Goal: Task Accomplishment & Management: Manage account settings

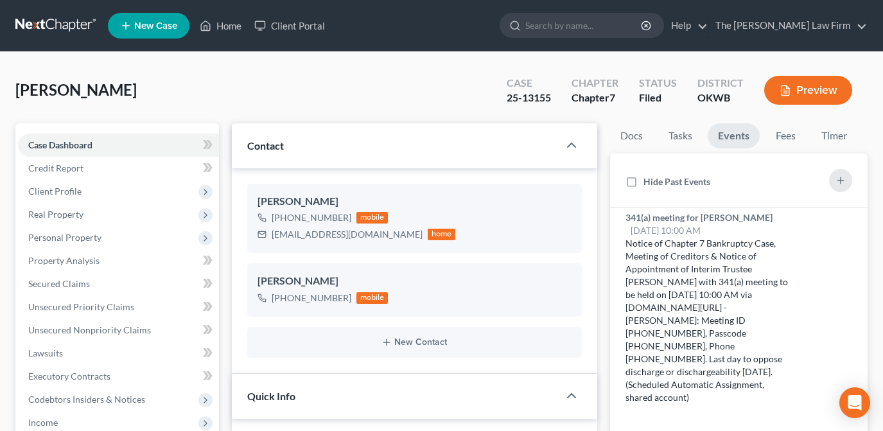
select select "2"
click at [231, 22] on link "Home" at bounding box center [220, 25] width 55 height 23
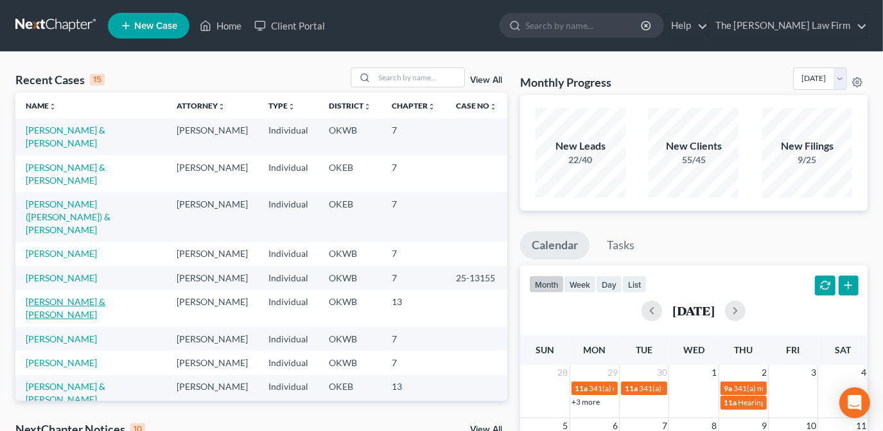
click at [91, 296] on link "[PERSON_NAME] & [PERSON_NAME]" at bounding box center [66, 308] width 80 height 24
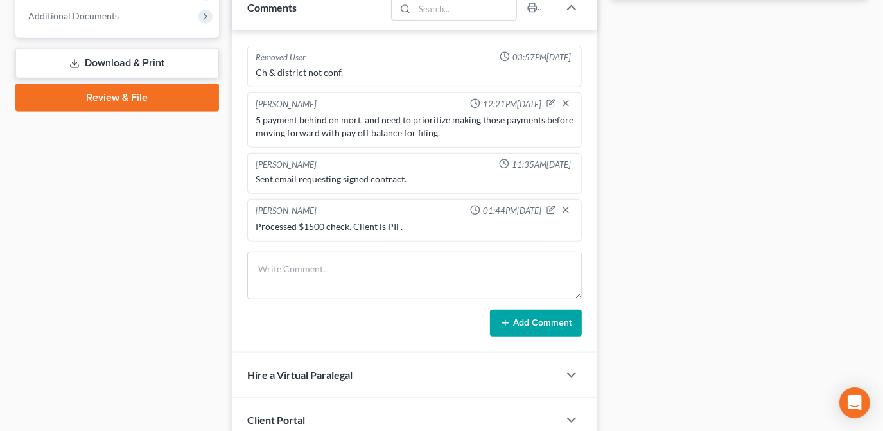
scroll to position [584, 0]
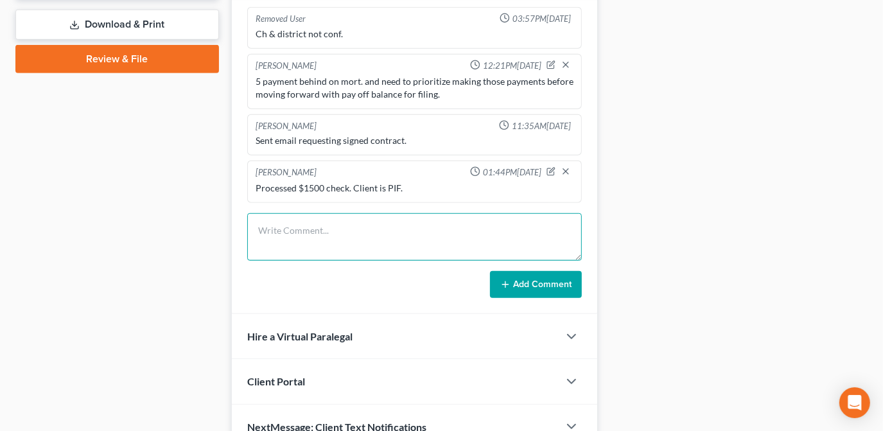
click at [285, 222] on textarea at bounding box center [414, 237] width 335 height 48
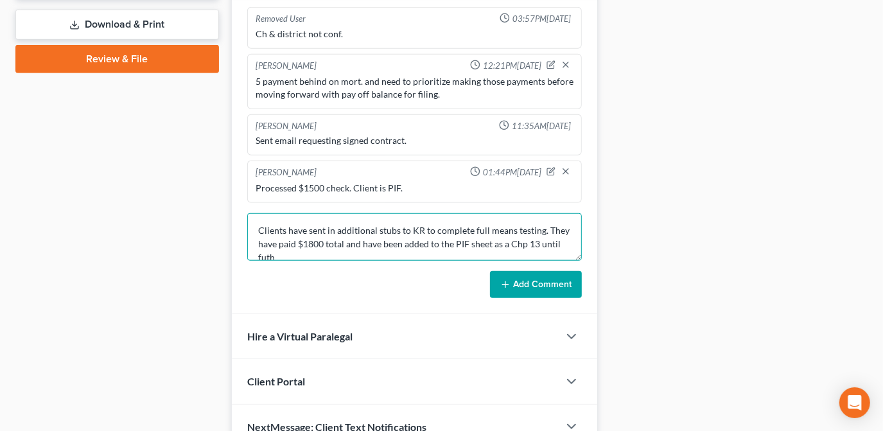
scroll to position [2, 0]
type textarea "Clients have sent in additional stubs to KR to complete full means testing. The…"
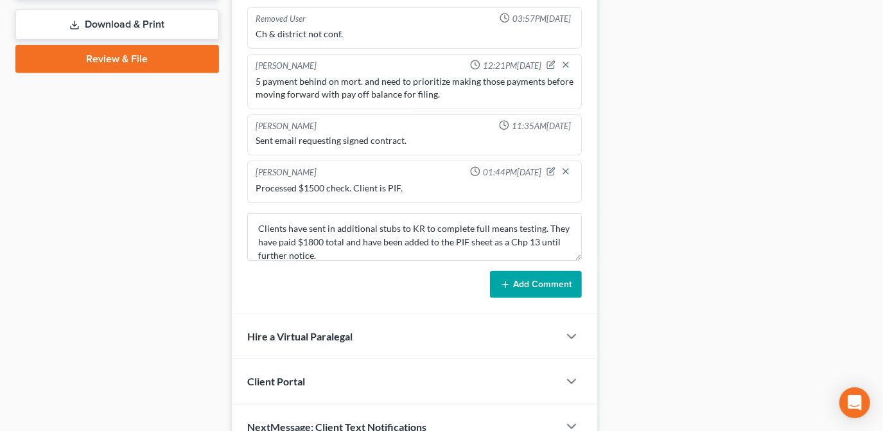
click at [538, 276] on button "Add Comment" at bounding box center [536, 284] width 92 height 27
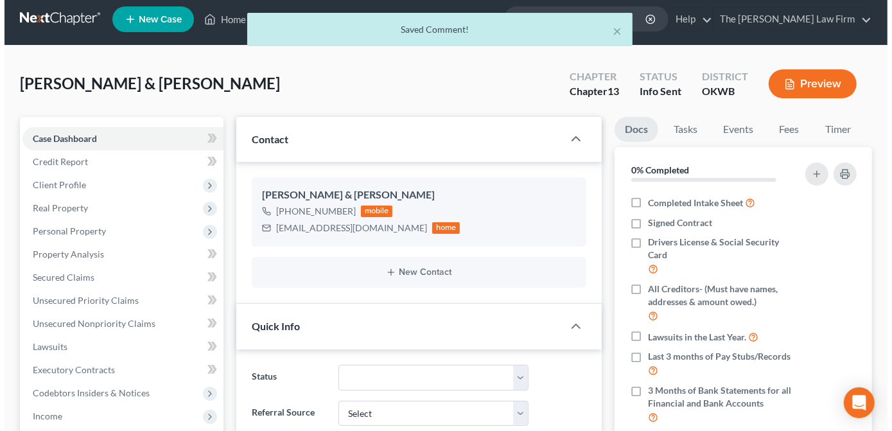
scroll to position [0, 0]
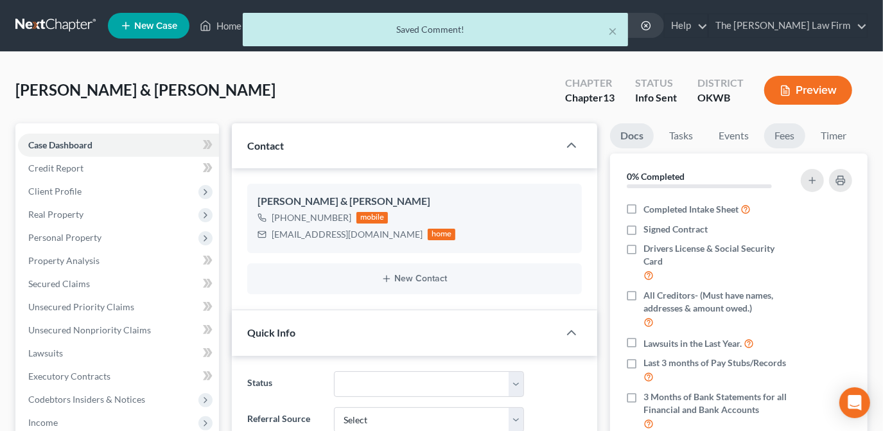
click at [791, 134] on link "Fees" at bounding box center [784, 135] width 41 height 25
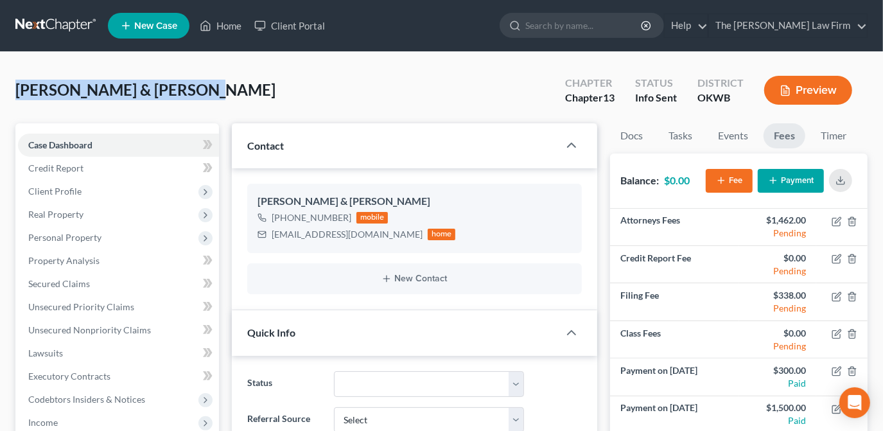
drag, startPoint x: 177, startPoint y: 89, endPoint x: 11, endPoint y: 95, distance: 165.8
drag, startPoint x: 11, startPoint y: 95, endPoint x: 63, endPoint y: 94, distance: 52.0
click at [175, 24] on span "New Case" at bounding box center [155, 26] width 43 height 10
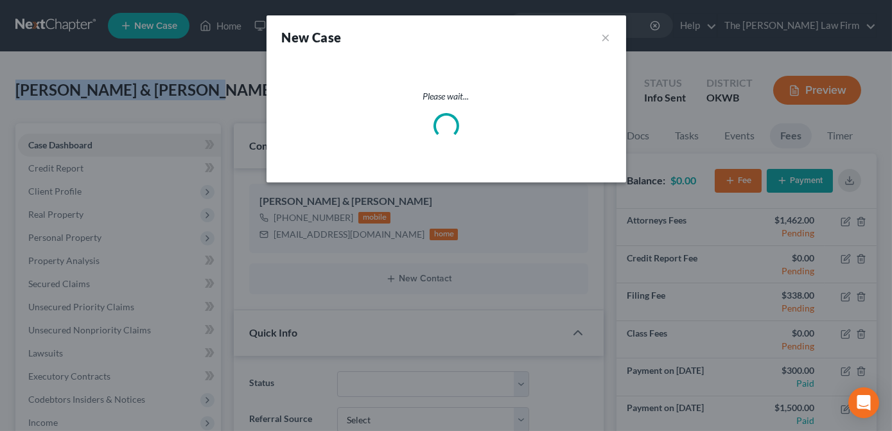
select select "65"
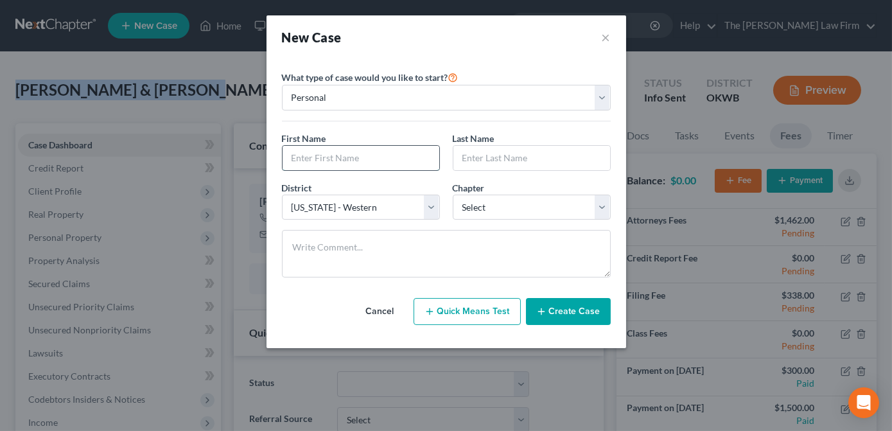
click at [394, 161] on input "text" at bounding box center [361, 158] width 157 height 24
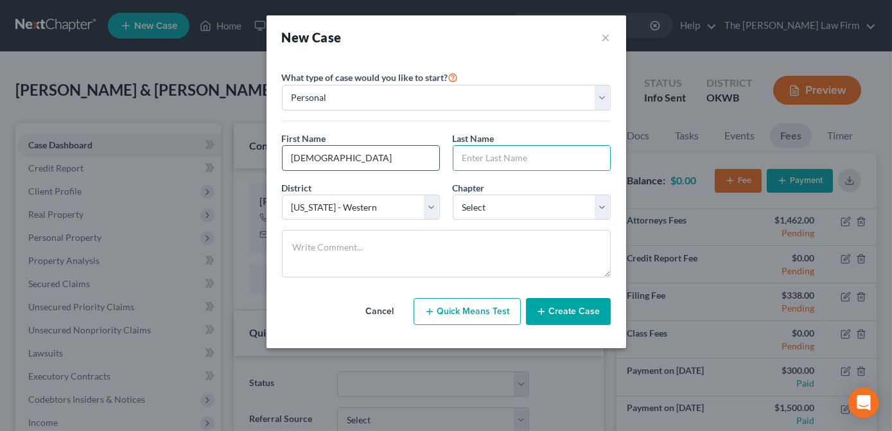
click at [396, 160] on input "[DEMOGRAPHIC_DATA]" at bounding box center [361, 158] width 157 height 24
drag, startPoint x: 396, startPoint y: 160, endPoint x: 306, endPoint y: 168, distance: 89.7
click at [306, 169] on div "[DEMOGRAPHIC_DATA]" at bounding box center [361, 158] width 158 height 26
type input "[DEMOGRAPHIC_DATA]"
type input "[PERSON_NAME]"
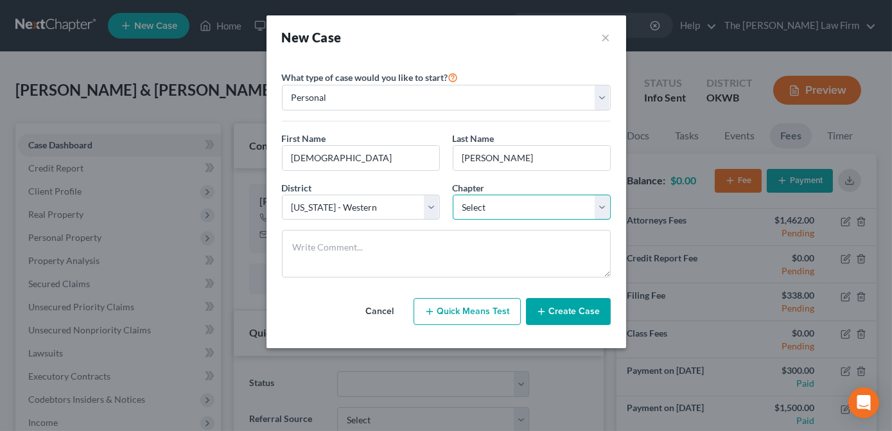
drag, startPoint x: 520, startPoint y: 197, endPoint x: 513, endPoint y: 213, distance: 17.8
click at [520, 198] on select "Select 7 11 12 13" at bounding box center [532, 208] width 158 height 26
select select "0"
click at [453, 195] on select "Select 7 11 12 13" at bounding box center [532, 208] width 158 height 26
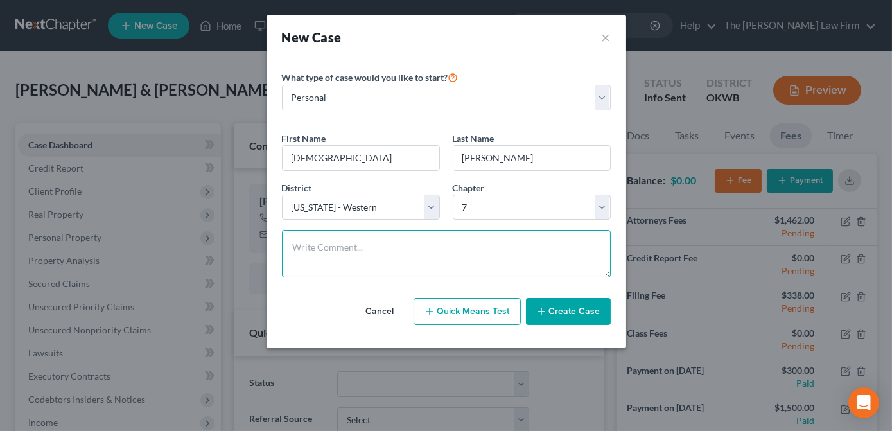
click at [466, 247] on textarea at bounding box center [446, 254] width 329 height 48
type textarea "Dist an chp not yet confirmed. #1 phone scheduled by Answering Legal for 10/16."
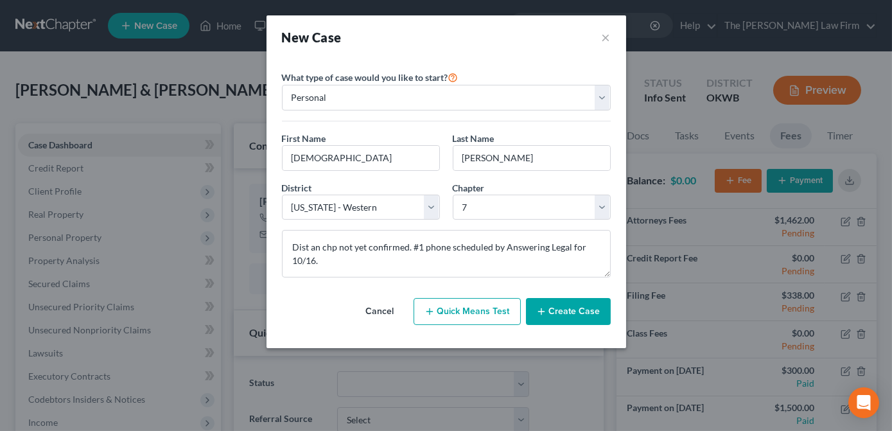
click at [545, 307] on icon "button" at bounding box center [541, 311] width 10 height 10
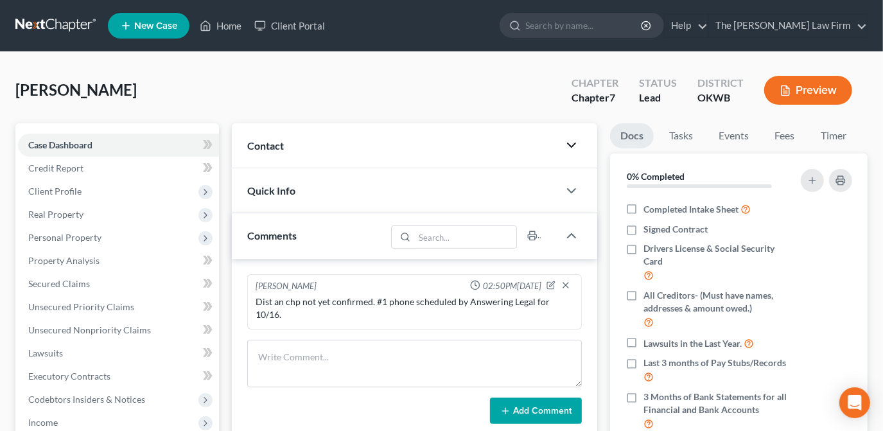
click at [571, 146] on polyline "button" at bounding box center [572, 145] width 8 height 4
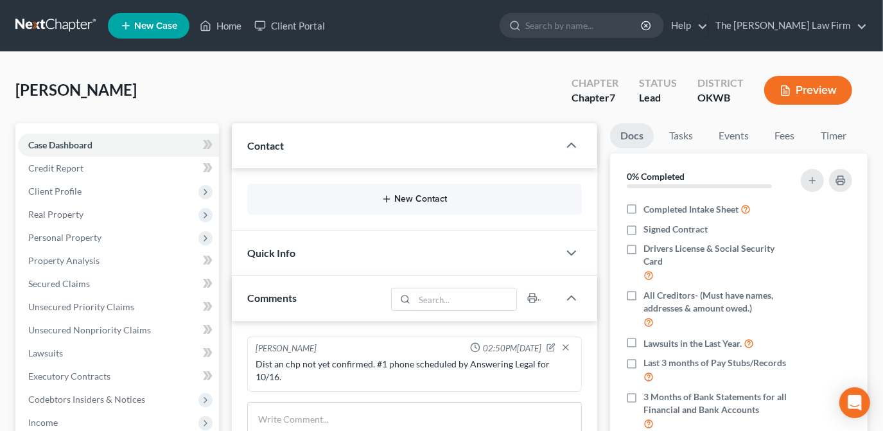
click at [389, 197] on icon "button" at bounding box center [387, 199] width 10 height 10
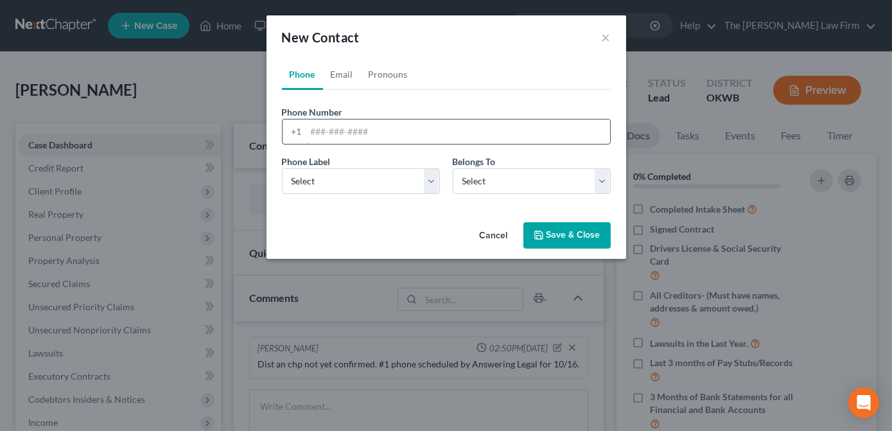
click at [347, 125] on input "tel" at bounding box center [458, 131] width 304 height 24
paste input "[PHONE_NUMBER]"
type input "[PHONE_NUMBER]"
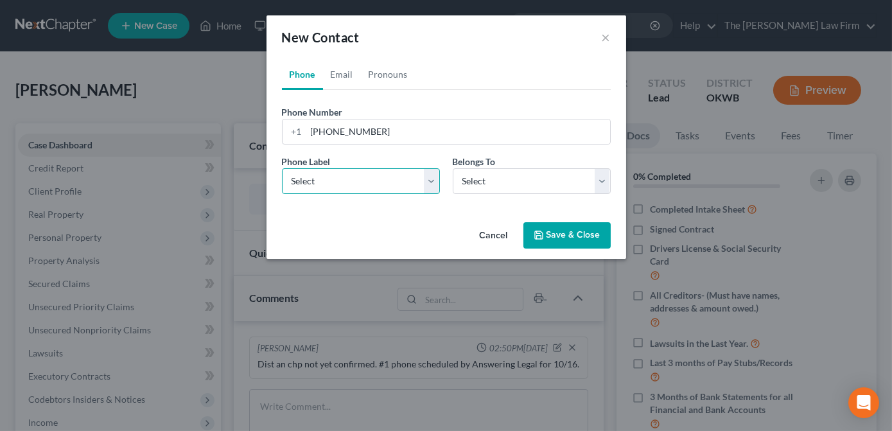
click at [382, 188] on select "Select Mobile Home Work Other" at bounding box center [361, 181] width 158 height 26
select select "0"
click at [282, 168] on select "Select Mobile Home Work Other" at bounding box center [361, 181] width 158 height 26
click at [474, 183] on select "Select Client Other" at bounding box center [532, 181] width 158 height 26
select select "0"
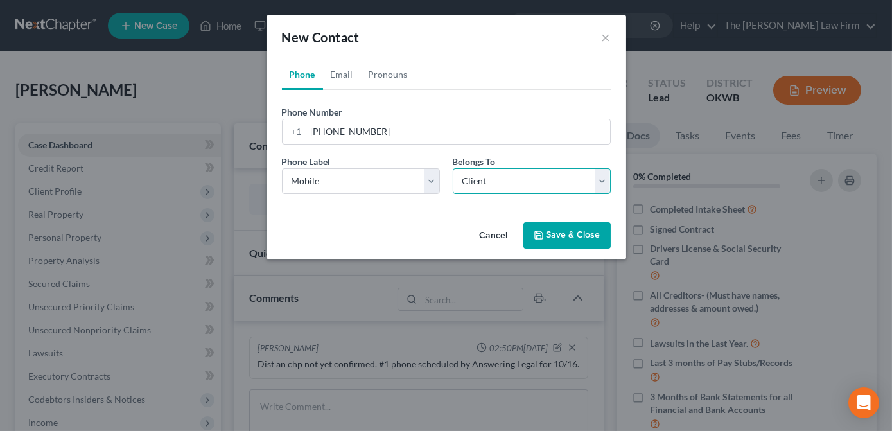
click at [453, 168] on select "Select Client Other" at bounding box center [532, 181] width 158 height 26
select select "0"
drag, startPoint x: 369, startPoint y: 90, endPoint x: 353, endPoint y: 82, distance: 18.7
click at [365, 90] on div "Phone Number * [PHONE_NUMBER] Ext. Phone Label * Select Mobile Home Work Other …" at bounding box center [446, 147] width 329 height 114
drag, startPoint x: 346, startPoint y: 76, endPoint x: 343, endPoint y: 88, distance: 12.5
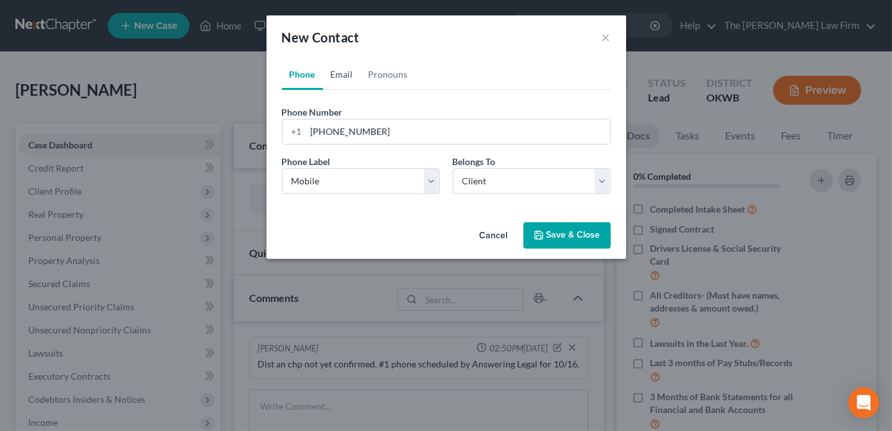
click at [346, 76] on link "Email" at bounding box center [342, 74] width 38 height 31
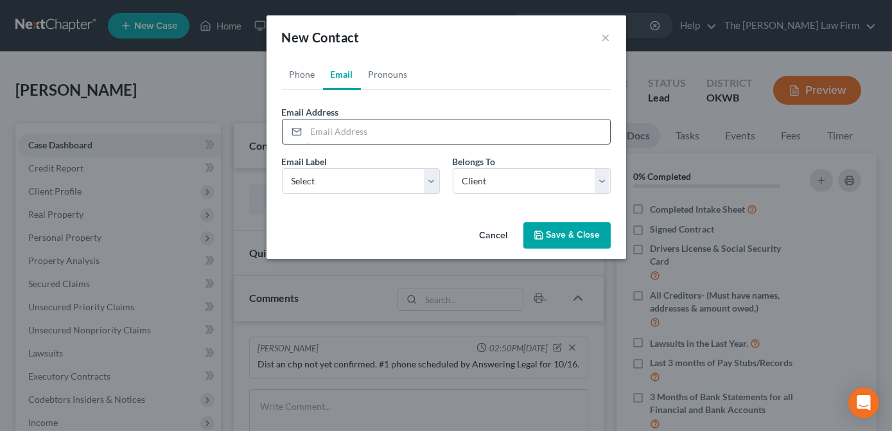
click at [385, 133] on input "email" at bounding box center [458, 131] width 304 height 24
paste input "[EMAIL_ADDRESS][DOMAIN_NAME]"
type input "[EMAIL_ADDRESS][DOMAIN_NAME]"
click at [411, 186] on select "Select Home Work Other" at bounding box center [361, 181] width 158 height 26
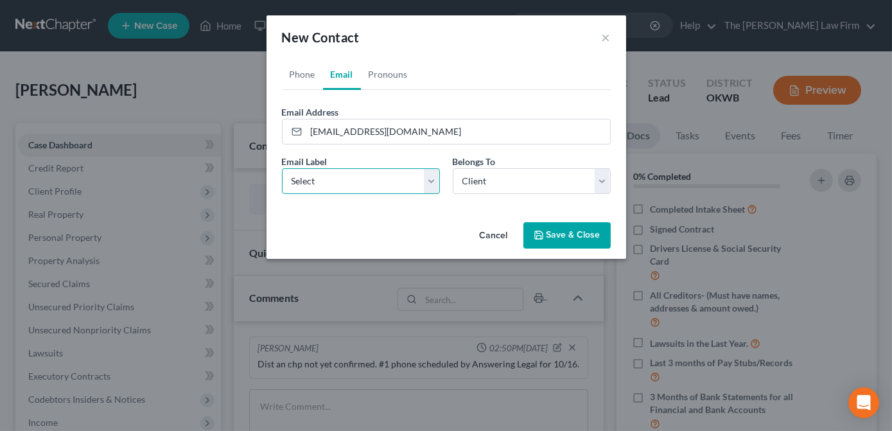
select select "0"
click at [282, 168] on select "Select Home Work Other" at bounding box center [361, 181] width 158 height 26
click at [550, 234] on button "Save & Close" at bounding box center [566, 235] width 87 height 27
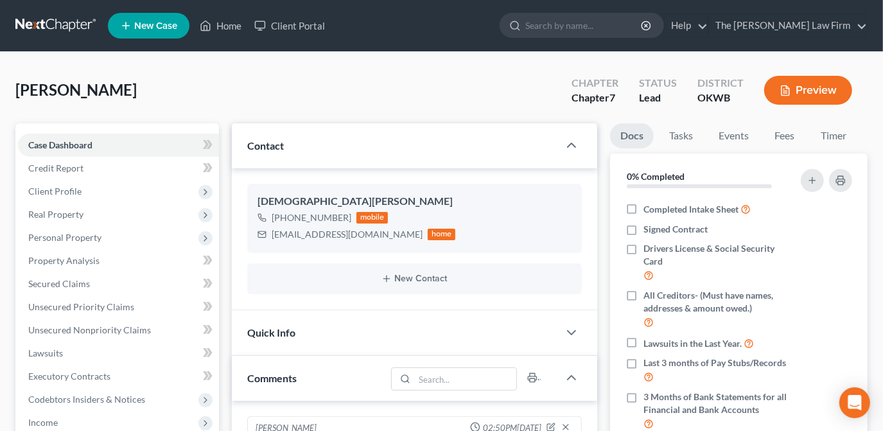
click at [150, 28] on span "New Case" at bounding box center [155, 26] width 43 height 10
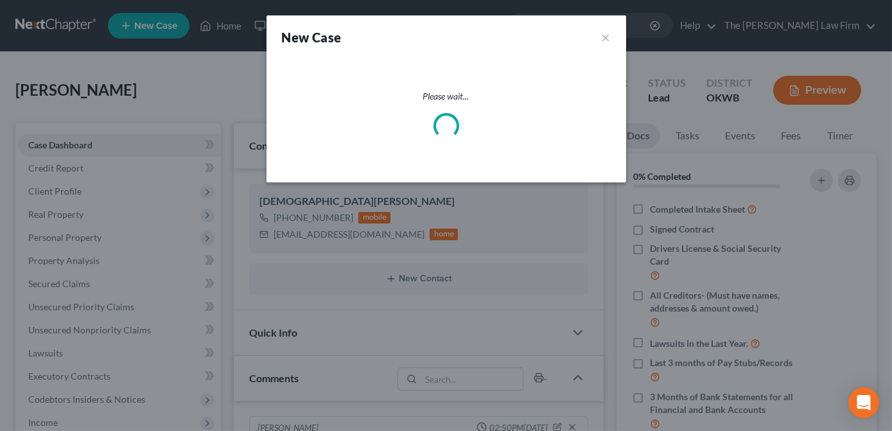
select select "65"
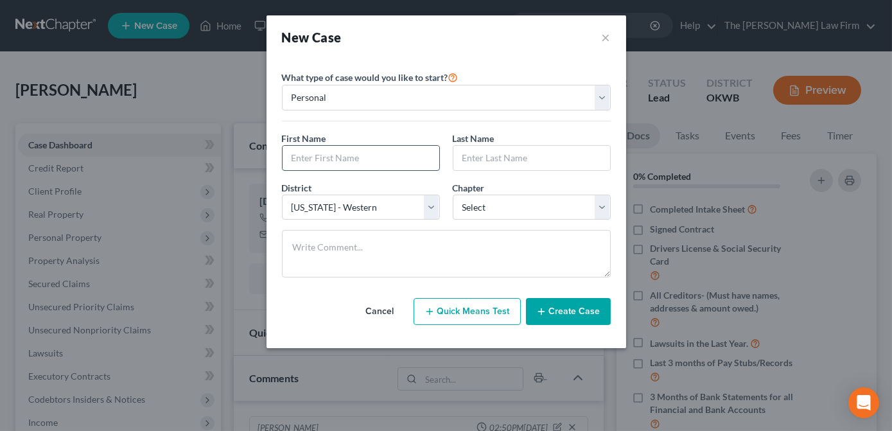
click at [378, 155] on input "text" at bounding box center [361, 158] width 157 height 24
type input "[PERSON_NAME]"
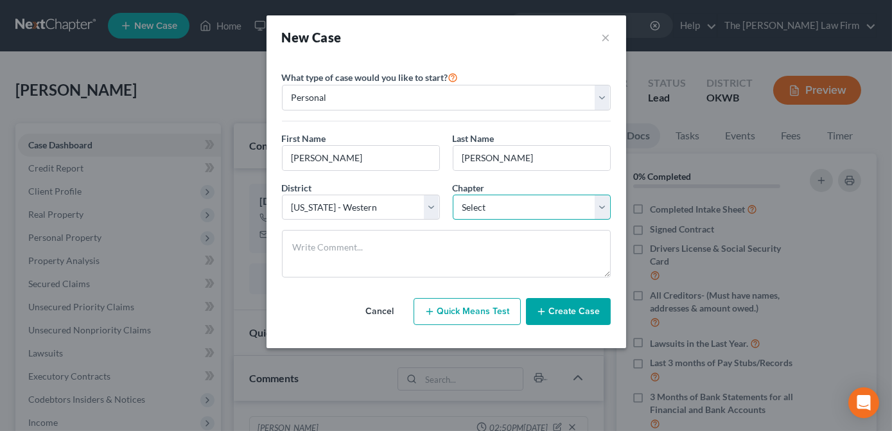
drag, startPoint x: 491, startPoint y: 209, endPoint x: 495, endPoint y: 216, distance: 8.4
click at [491, 209] on select "Select 7 11 12 13" at bounding box center [532, 208] width 158 height 26
select select "0"
click at [453, 195] on select "Select 7 11 12 13" at bounding box center [532, 208] width 158 height 26
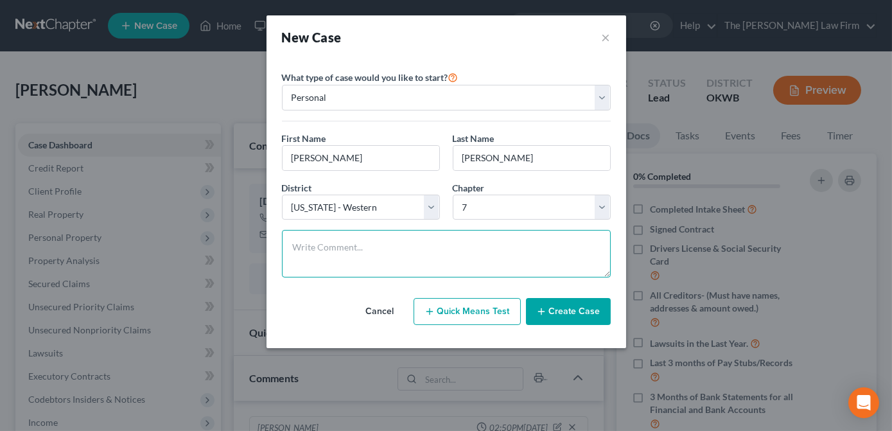
drag, startPoint x: 461, startPoint y: 247, endPoint x: 466, endPoint y: 256, distance: 9.8
click at [460, 251] on textarea at bounding box center [446, 254] width 329 height 48
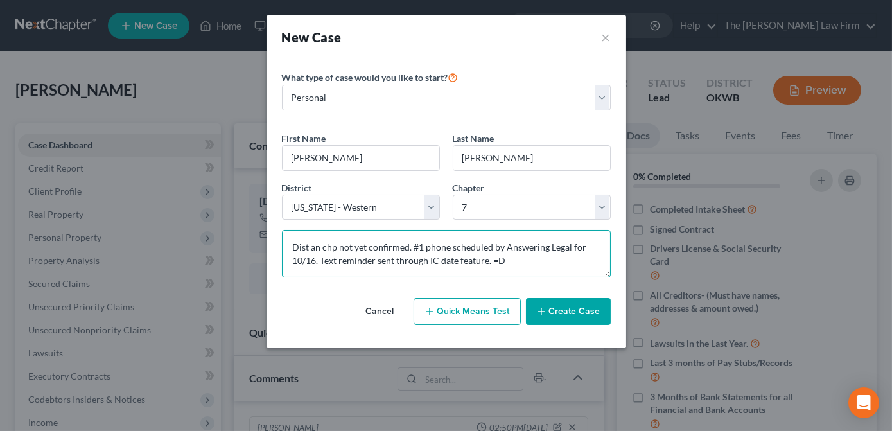
type textarea "Dist an chp not yet confirmed. #1 phone scheduled by Answering Legal for 10/16.…"
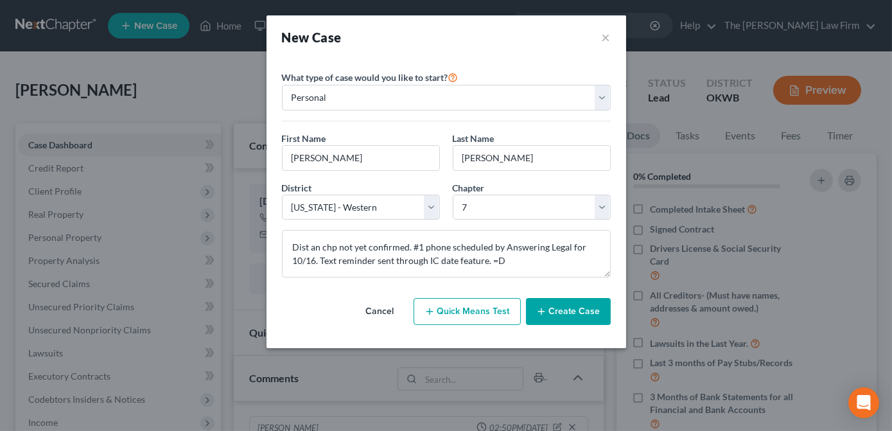
click at [577, 316] on button "Create Case" at bounding box center [568, 311] width 85 height 27
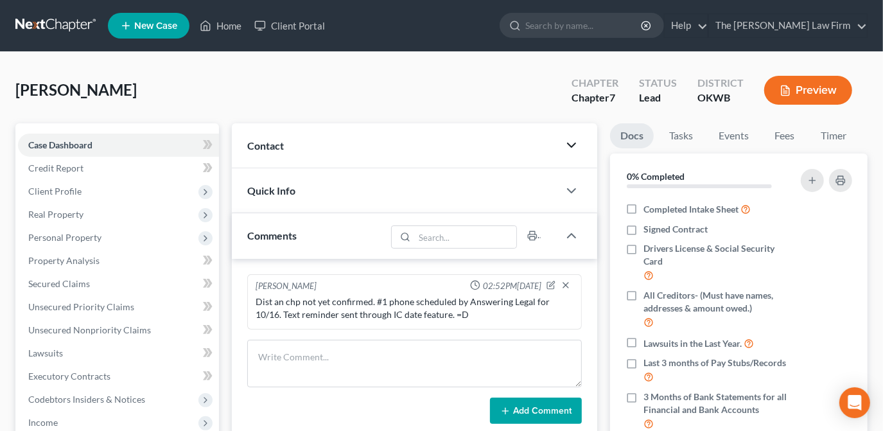
drag, startPoint x: 565, startPoint y: 141, endPoint x: 543, endPoint y: 157, distance: 26.7
click at [565, 141] on icon "button" at bounding box center [571, 144] width 15 height 15
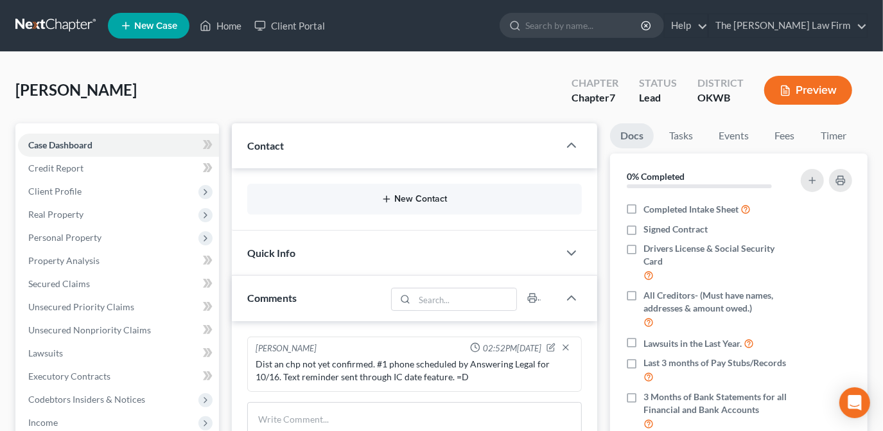
click at [394, 197] on button "New Contact" at bounding box center [415, 199] width 314 height 10
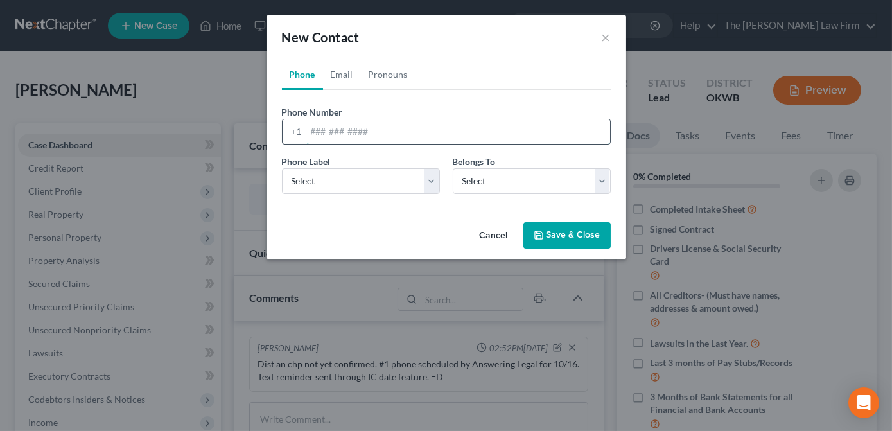
click at [349, 132] on input "tel" at bounding box center [458, 131] width 304 height 24
paste input "[PERSON_NAME] #1 phone 10/15 Lead FALSE 10/14 [PHONE_NUMBER] [EMAIL_ADDRESS][DO…"
type input "[PERSON_NAME] #1 phone 10/15 Lead FALSE 10/14 [PHONE_NUMBER] [EMAIL_ADDRESS][DO…"
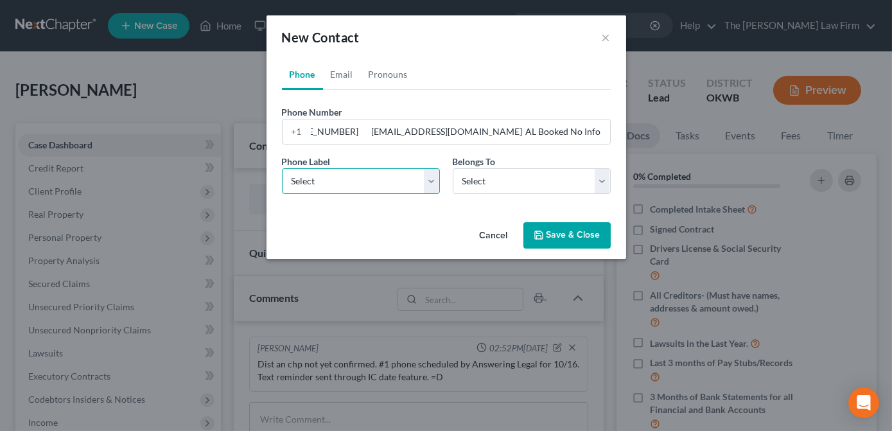
click at [389, 180] on select "Select Mobile Home Work Other" at bounding box center [361, 181] width 158 height 26
select select "0"
click at [282, 168] on select "Select Mobile Home Work Other" at bounding box center [361, 181] width 158 height 26
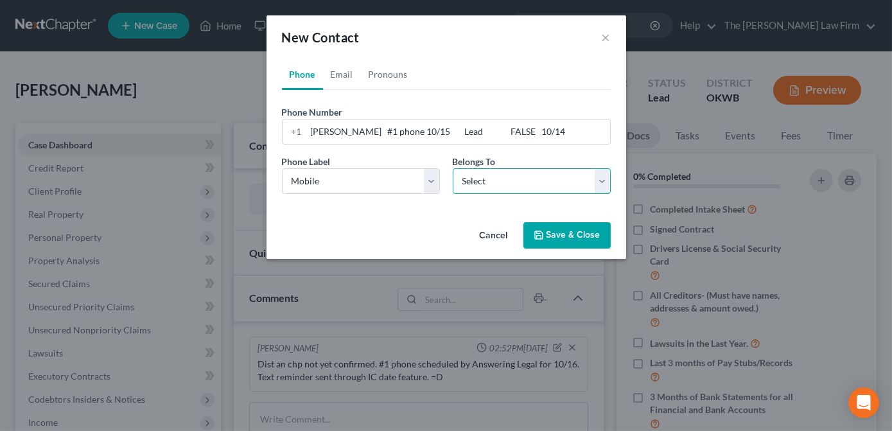
click at [469, 180] on select "Select Client Other" at bounding box center [532, 181] width 158 height 26
select select "0"
click at [453, 168] on select "Select Client Other" at bounding box center [532, 181] width 158 height 26
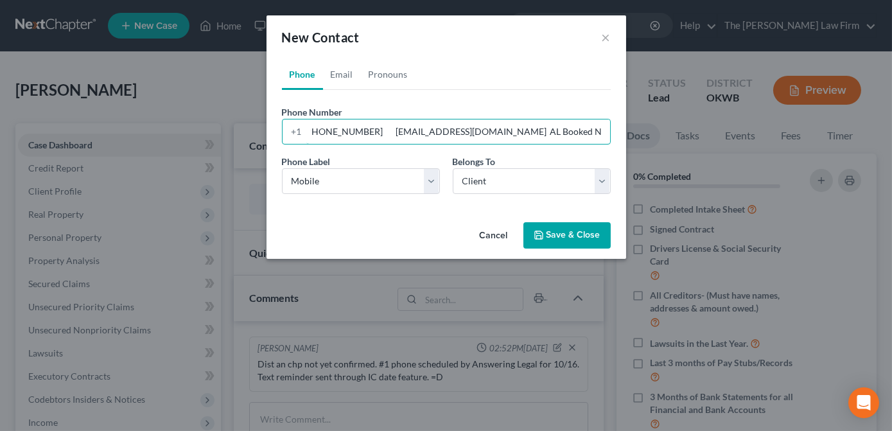
scroll to position [0, 362]
drag, startPoint x: 311, startPoint y: 134, endPoint x: 632, endPoint y: 138, distance: 321.2
click at [632, 138] on div "New Contact × Phone Email Pronouns Phone Number * +1 [PERSON_NAME] #1 phone 10/…" at bounding box center [446, 215] width 892 height 431
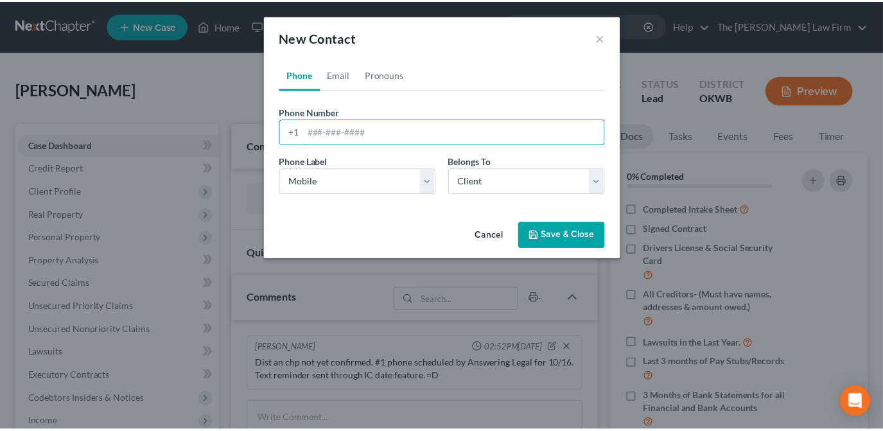
scroll to position [0, 0]
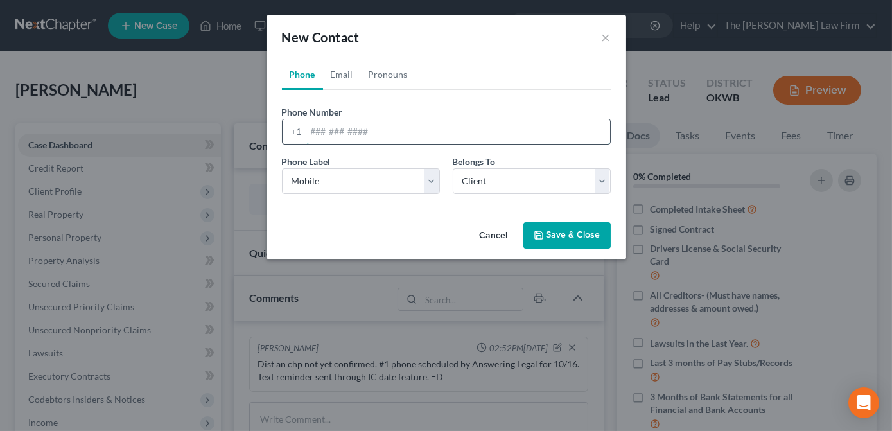
click at [430, 139] on input "tel" at bounding box center [458, 131] width 304 height 24
paste input "[PHONE_NUMBER]"
type input "[PHONE_NUMBER]"
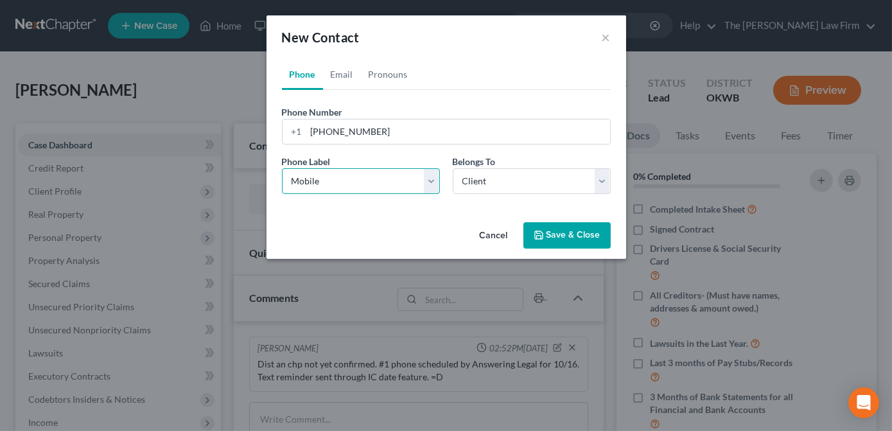
click at [367, 184] on select "Select Mobile Home Work Other" at bounding box center [361, 181] width 158 height 26
drag, startPoint x: 473, startPoint y: 78, endPoint x: 428, endPoint y: 78, distance: 45.0
click at [473, 78] on ul "Phone Email Pronouns" at bounding box center [446, 74] width 329 height 31
click at [344, 70] on link "Email" at bounding box center [342, 74] width 38 height 31
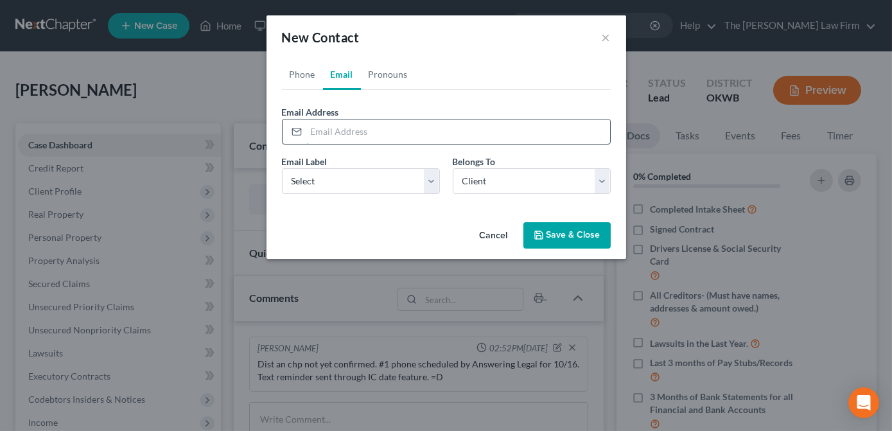
click at [387, 136] on input "email" at bounding box center [458, 131] width 304 height 24
paste input "[EMAIL_ADDRESS][DOMAIN_NAME]"
type input "[EMAIL_ADDRESS][DOMAIN_NAME]"
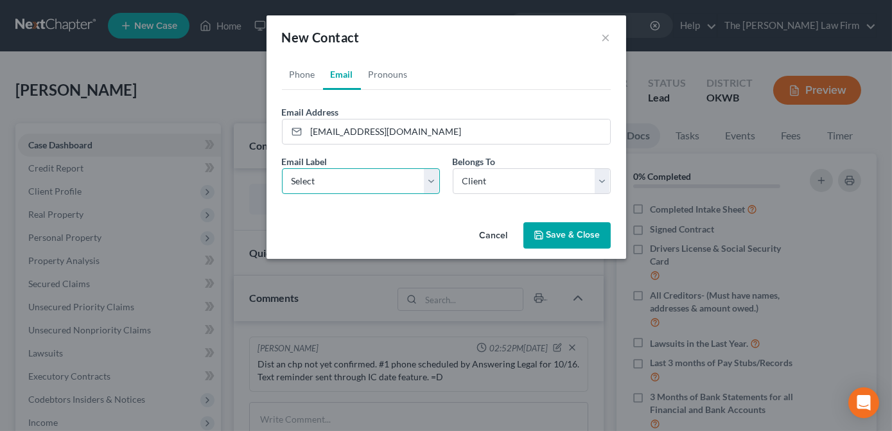
click at [383, 176] on select "Select Home Work Other" at bounding box center [361, 181] width 158 height 26
select select "0"
click at [282, 168] on select "Select Home Work Other" at bounding box center [361, 181] width 158 height 26
click at [427, 222] on div "Cancel Save & Close" at bounding box center [447, 238] width 360 height 42
click at [553, 238] on button "Save & Close" at bounding box center [566, 235] width 87 height 27
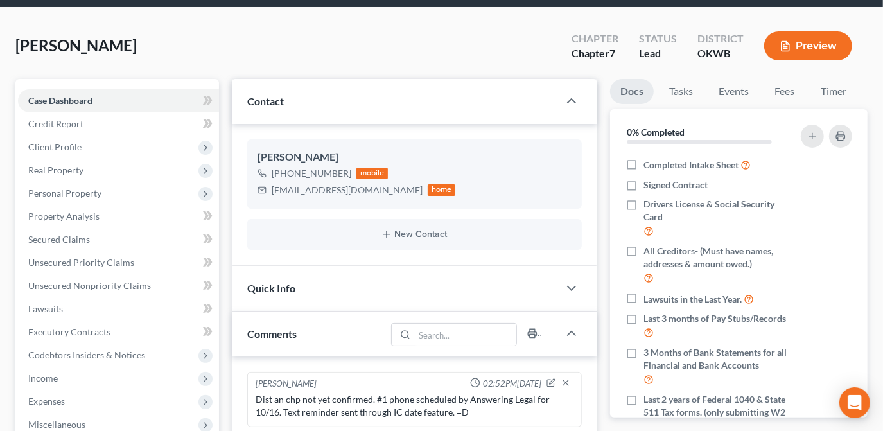
scroll to position [116, 0]
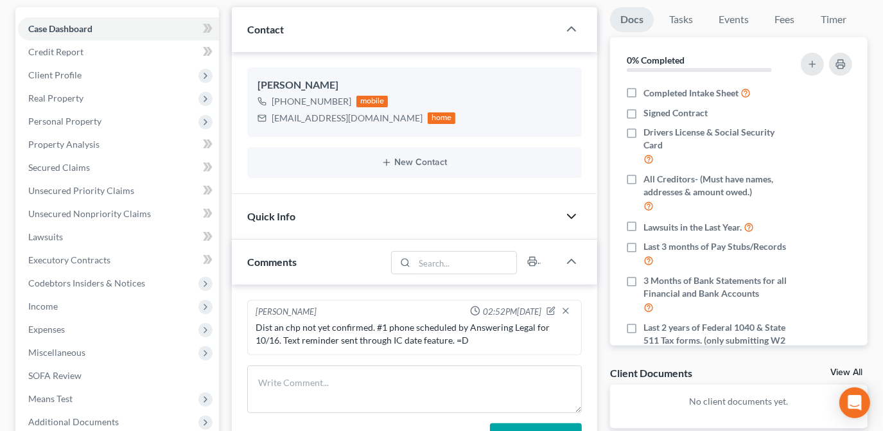
drag, startPoint x: 574, startPoint y: 215, endPoint x: 561, endPoint y: 219, distance: 12.8
click at [574, 215] on polyline "button" at bounding box center [572, 217] width 8 height 4
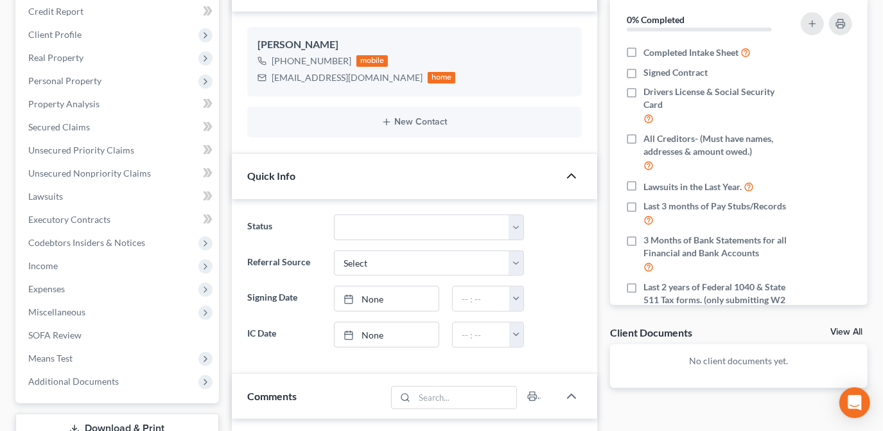
scroll to position [233, 0]
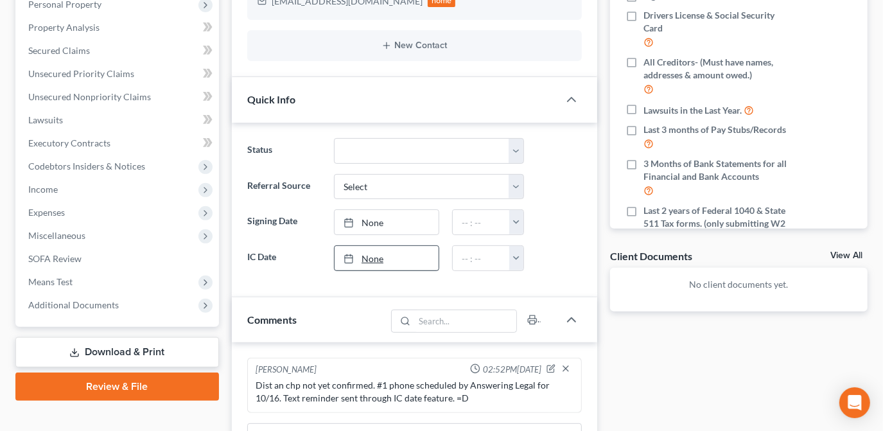
click at [414, 256] on link "None" at bounding box center [387, 258] width 104 height 24
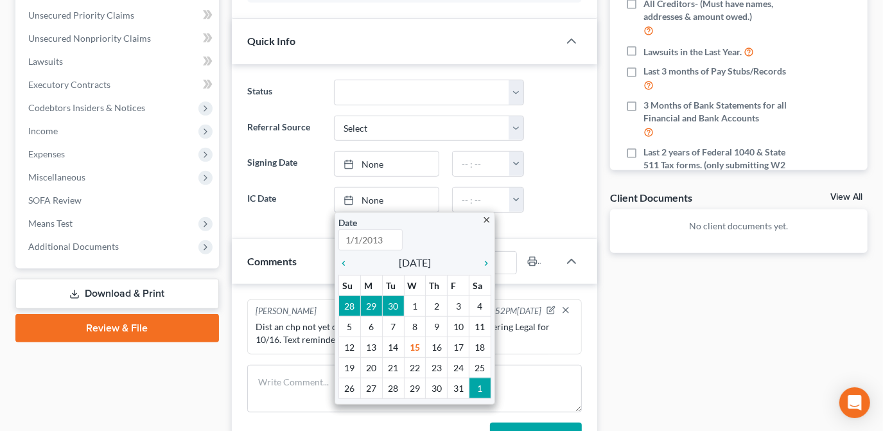
scroll to position [350, 0]
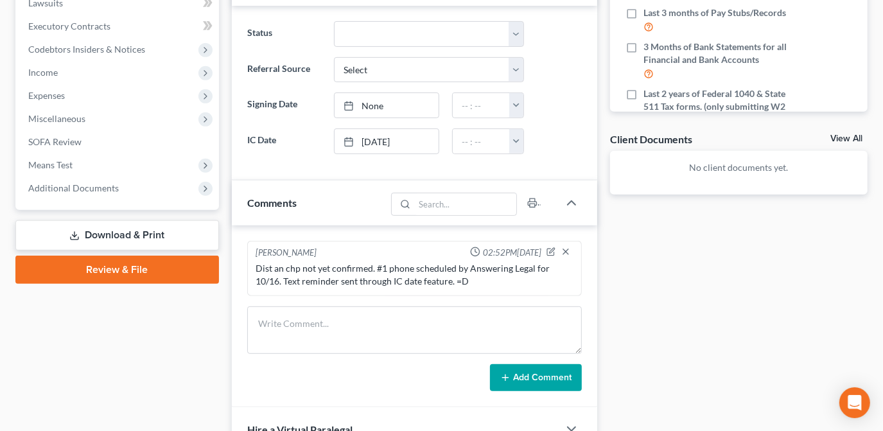
click at [644, 280] on div "Docs Tasks Events Fees Timer 0% Completed Nothing here yet! Completed Intake Sh…" at bounding box center [739, 157] width 270 height 769
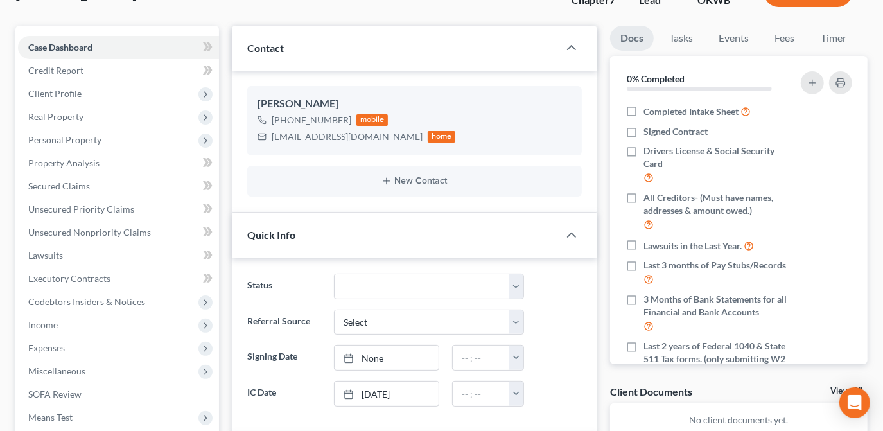
scroll to position [0, 0]
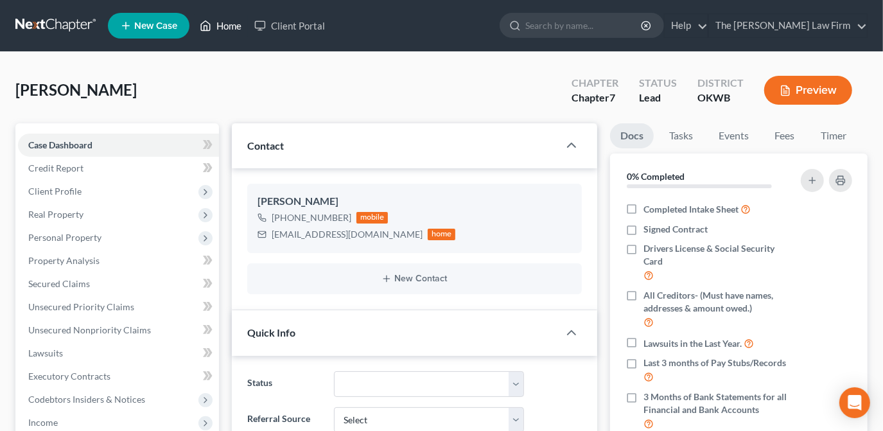
click at [228, 31] on link "Home" at bounding box center [220, 25] width 55 height 23
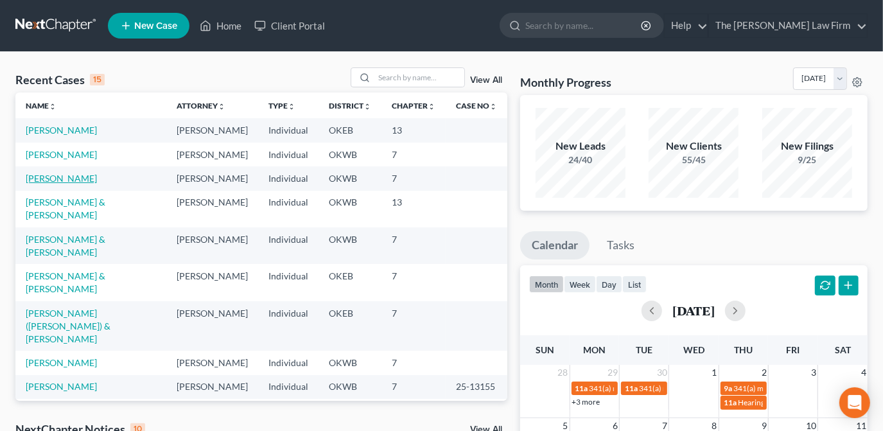
click at [91, 181] on link "[PERSON_NAME]" at bounding box center [61, 178] width 71 height 11
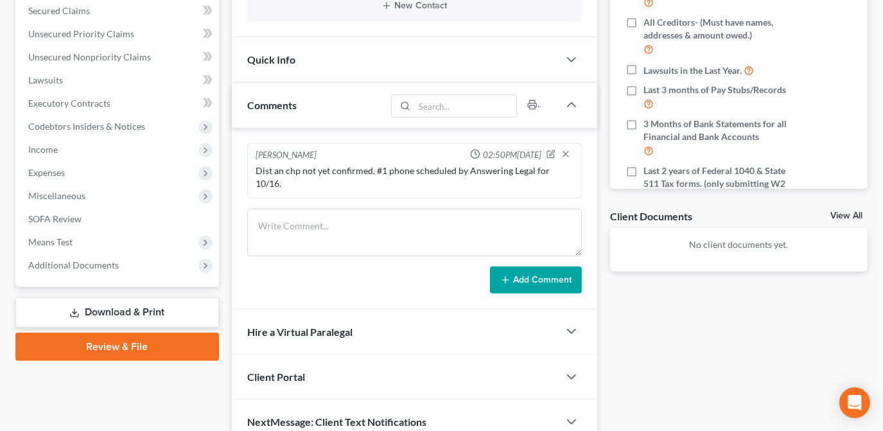
scroll to position [203, 0]
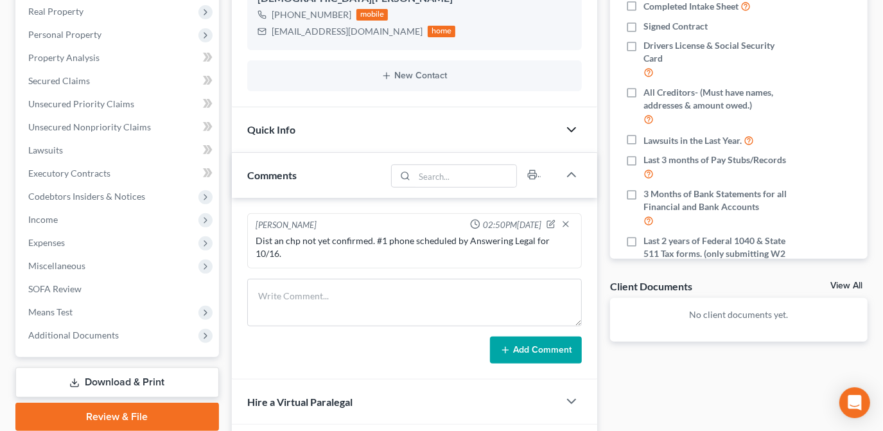
click at [564, 123] on icon "button" at bounding box center [571, 129] width 15 height 15
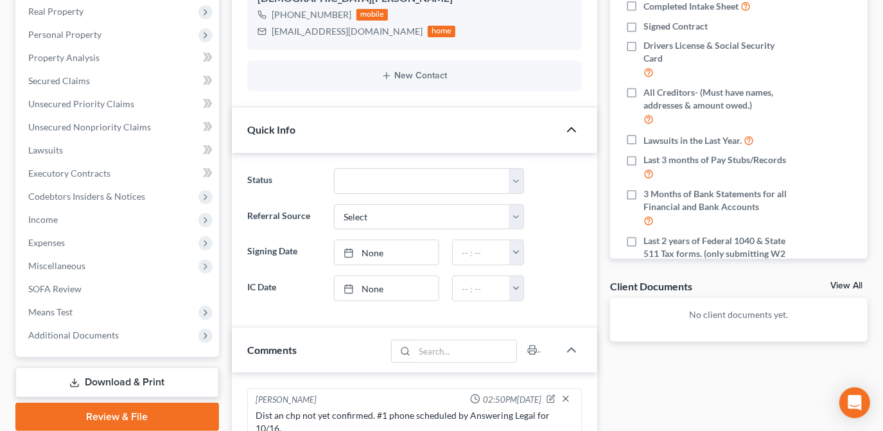
drag, startPoint x: 402, startPoint y: 286, endPoint x: 446, endPoint y: 292, distance: 44.7
click at [403, 286] on link "None" at bounding box center [387, 288] width 104 height 24
type input "[DATE]"
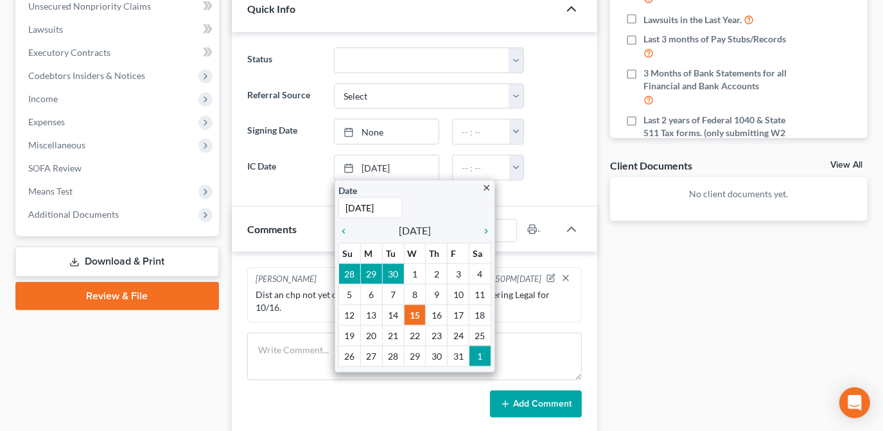
scroll to position [378, 0]
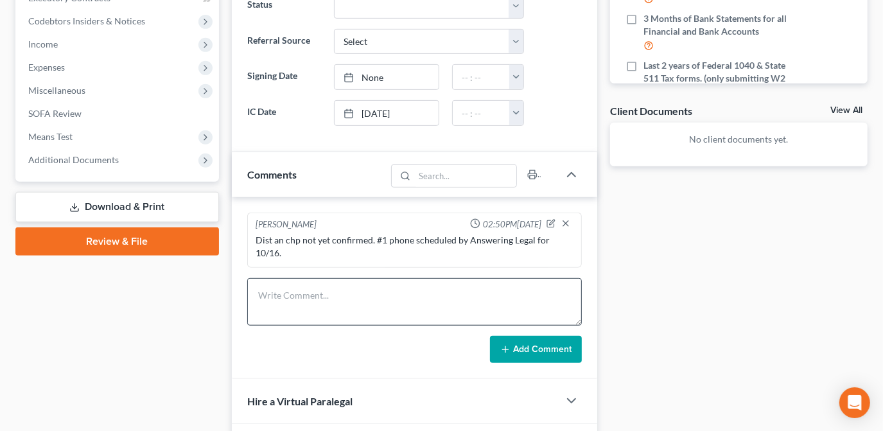
drag, startPoint x: 670, startPoint y: 274, endPoint x: 572, endPoint y: 294, distance: 99.5
click at [668, 274] on div "Docs Tasks Events Fees Timer 0% Completed Nothing here yet! Completed Intake Sh…" at bounding box center [739, 129] width 270 height 769
click at [540, 295] on textarea at bounding box center [414, 302] width 335 height 48
type textarea "Text reminder sent through IC Date feature. =D"
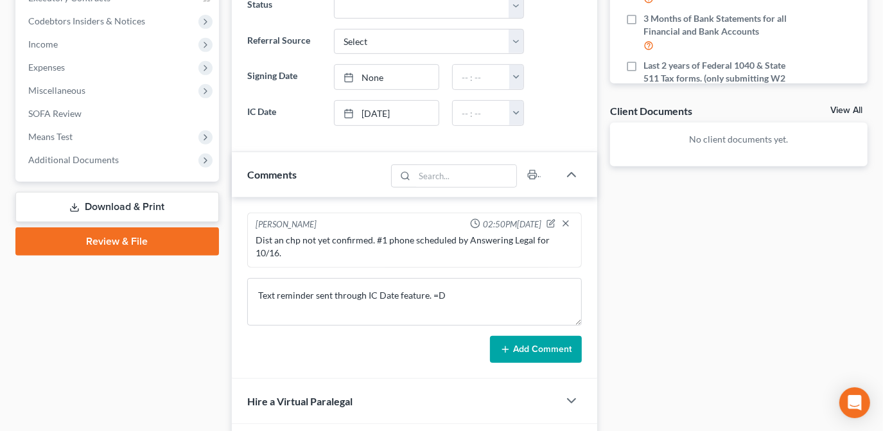
click at [536, 336] on button "Add Comment" at bounding box center [536, 349] width 92 height 27
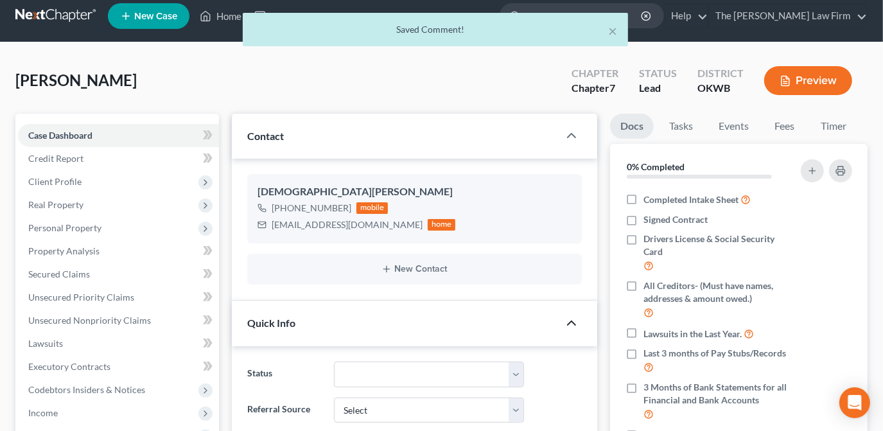
scroll to position [0, 0]
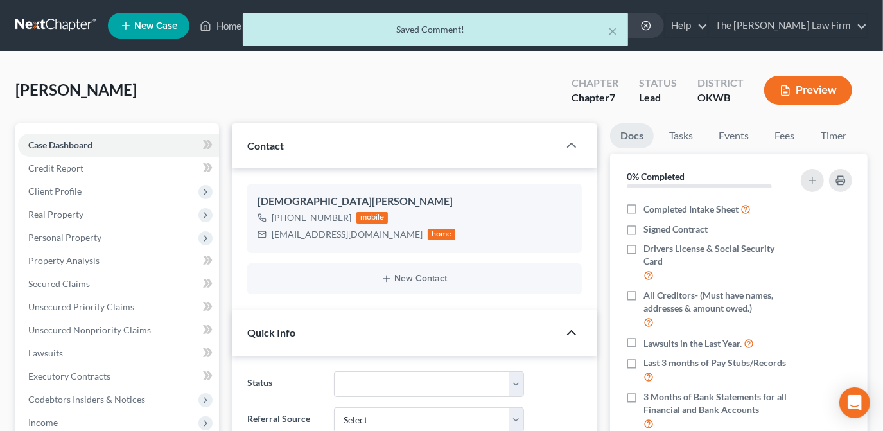
drag, startPoint x: 217, startPoint y: 23, endPoint x: 178, endPoint y: 28, distance: 39.5
click at [216, 23] on div "× Saved Comment!" at bounding box center [435, 33] width 883 height 40
click at [159, 26] on div "× Saved Comment!" at bounding box center [435, 33] width 883 height 40
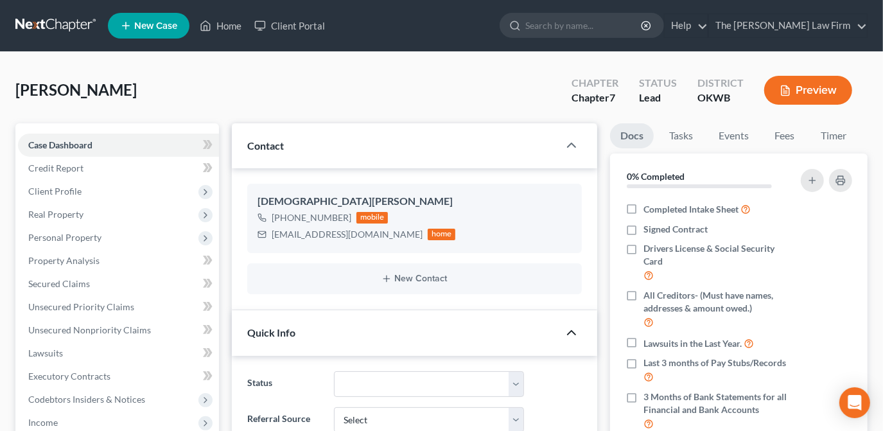
click at [152, 24] on span "New Case" at bounding box center [155, 26] width 43 height 10
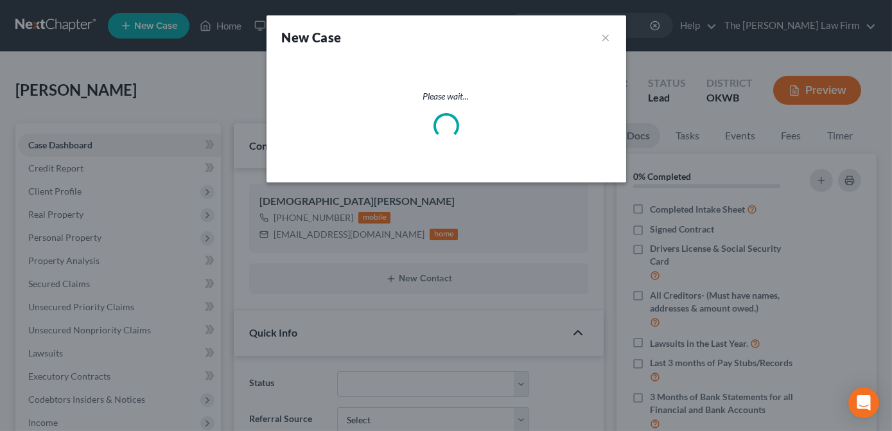
select select "65"
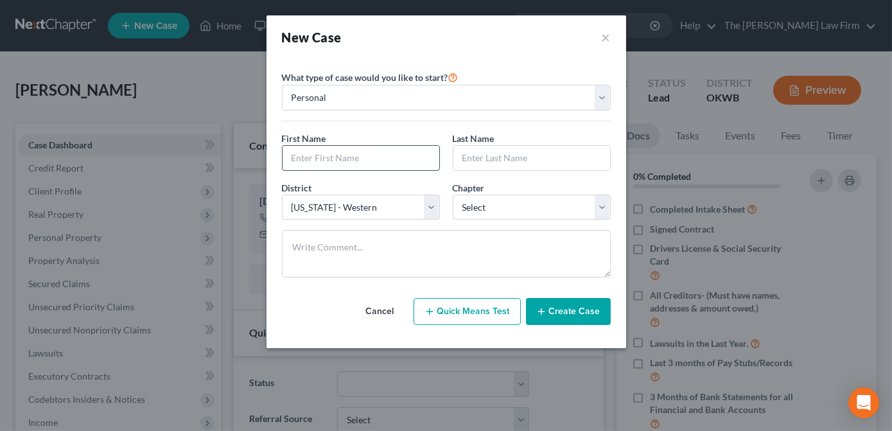
click at [384, 152] on input "text" at bounding box center [361, 158] width 157 height 24
type input "Tessa"
type input "Knight"
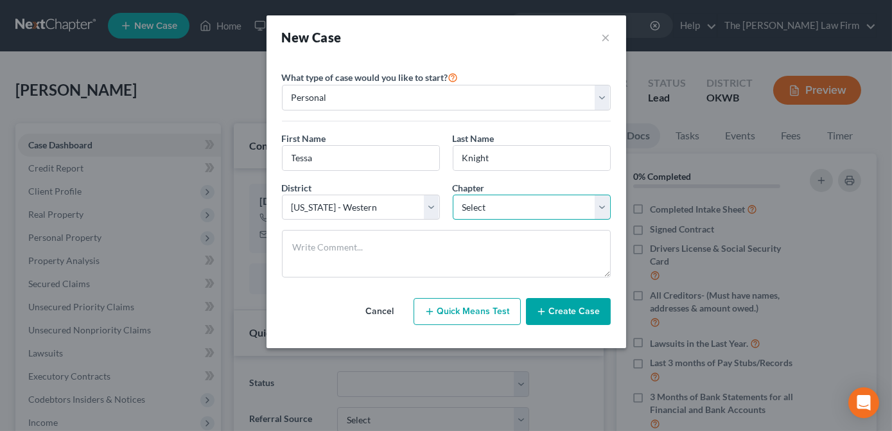
click at [525, 196] on select "Select 7 11 12 13" at bounding box center [532, 208] width 158 height 26
select select "0"
click at [453, 195] on select "Select 7 11 12 13" at bounding box center [532, 208] width 158 height 26
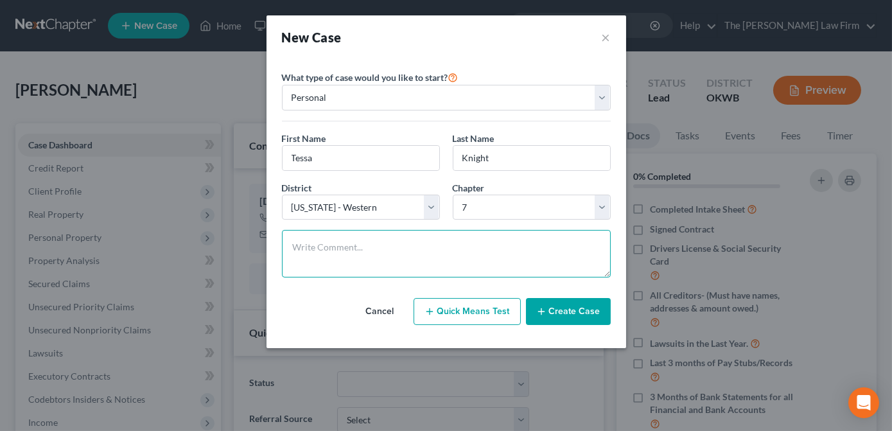
click at [466, 243] on textarea at bounding box center [446, 254] width 329 height 48
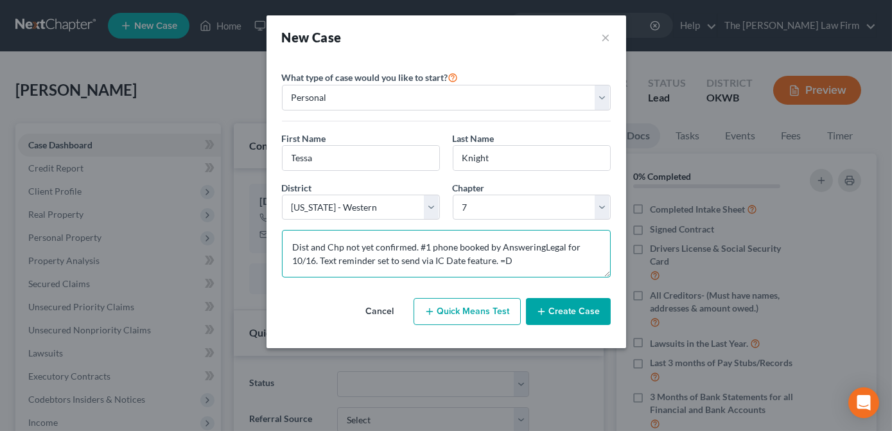
type textarea "Dist and Chp not yet confirmed. #1 phone booked by AnsweringLegal for 10/16. Te…"
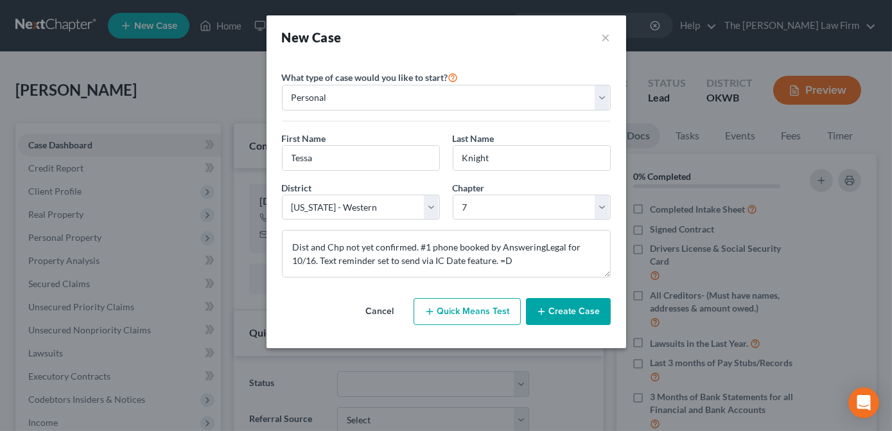
click at [577, 301] on button "Create Case" at bounding box center [568, 311] width 85 height 27
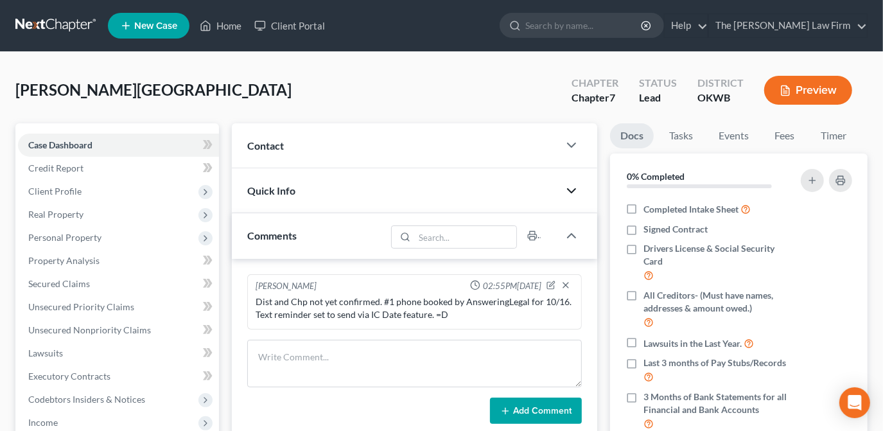
click at [577, 189] on icon "button" at bounding box center [571, 190] width 15 height 15
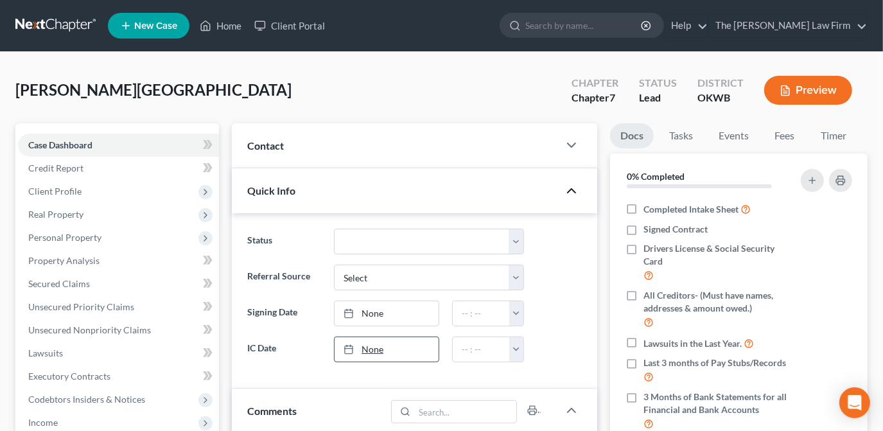
drag, startPoint x: 406, startPoint y: 349, endPoint x: 433, endPoint y: 353, distance: 27.3
click at [406, 349] on link "None" at bounding box center [387, 349] width 104 height 24
type input "[DATE]"
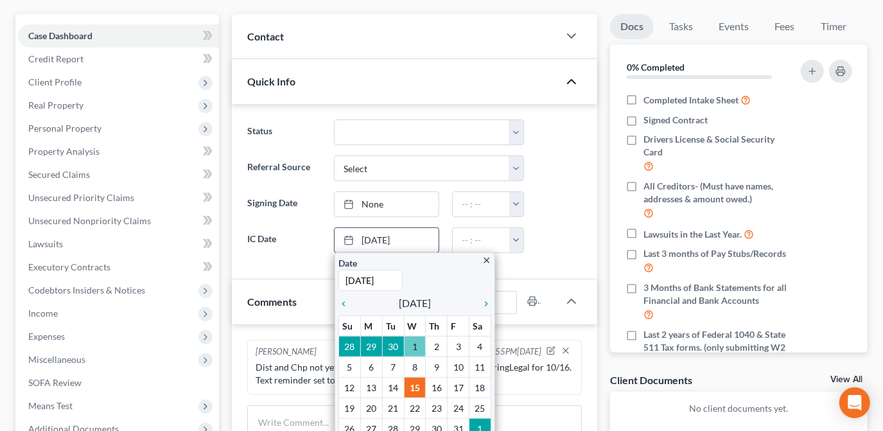
scroll to position [116, 0]
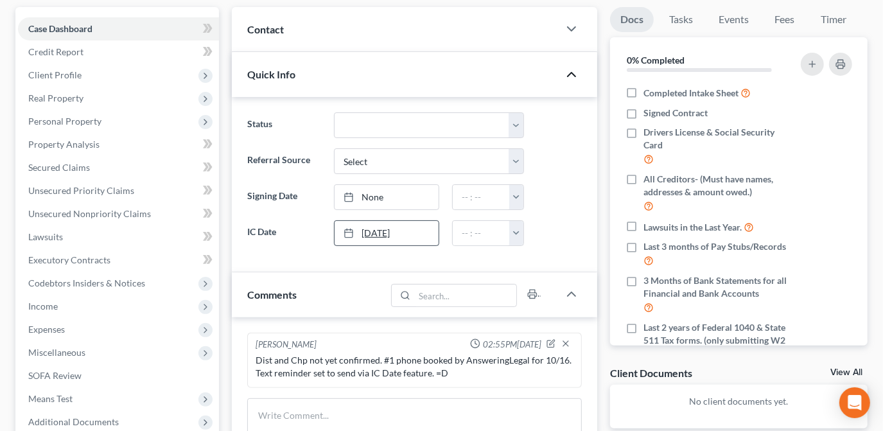
click at [407, 229] on link "[DATE]" at bounding box center [387, 233] width 104 height 24
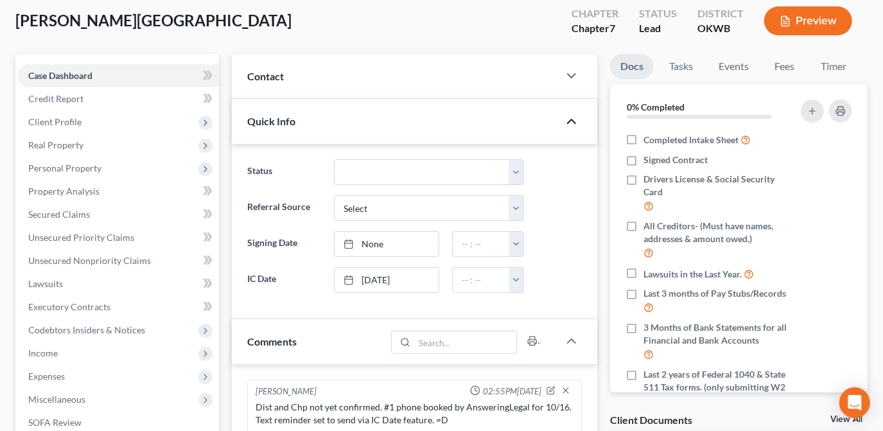
scroll to position [0, 0]
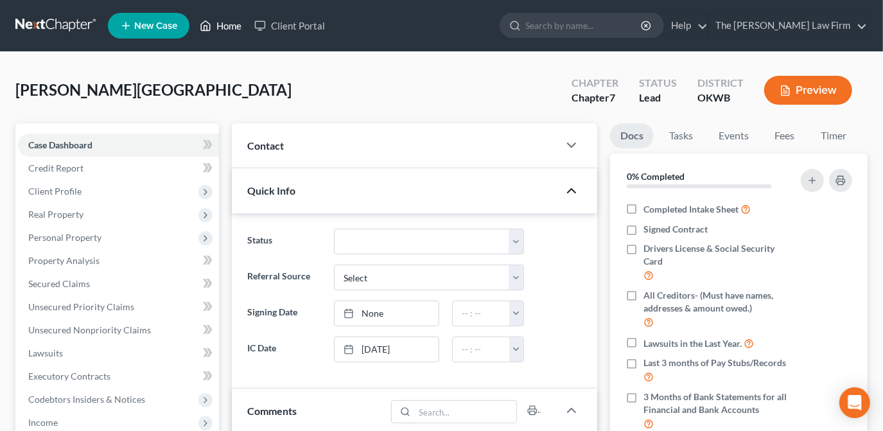
click at [219, 26] on link "Home" at bounding box center [220, 25] width 55 height 23
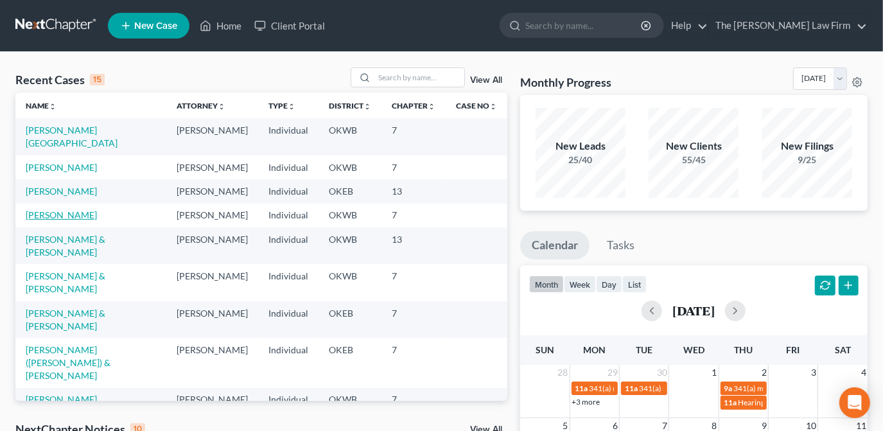
click at [67, 209] on link "[PERSON_NAME]" at bounding box center [61, 214] width 71 height 11
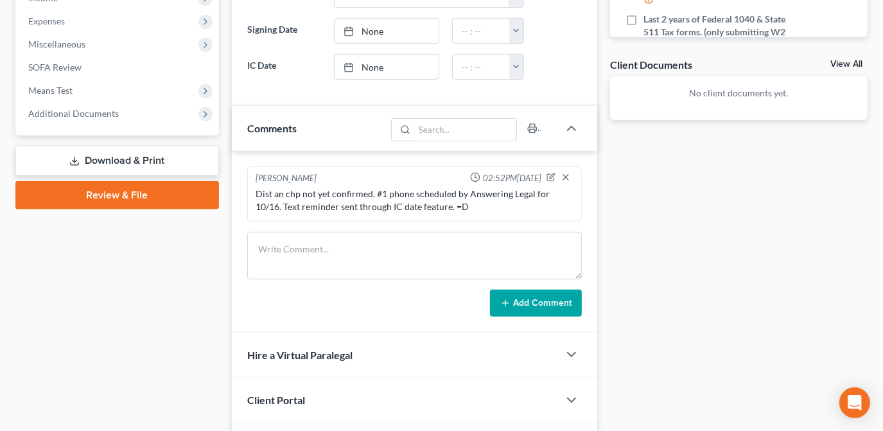
scroll to position [331, 0]
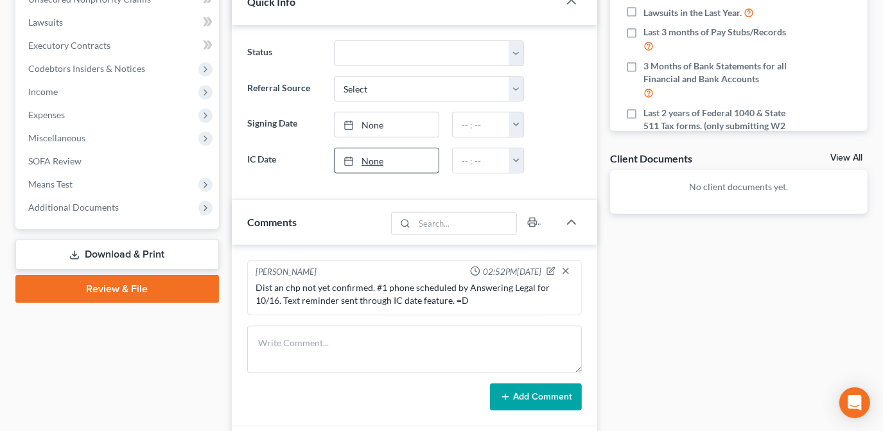
click at [383, 156] on link "None" at bounding box center [387, 160] width 104 height 24
type input "[DATE]"
click at [615, 327] on div "Docs Tasks Events Fees Timer 0% Completed Nothing here yet! Completed Intake Sh…" at bounding box center [739, 177] width 270 height 769
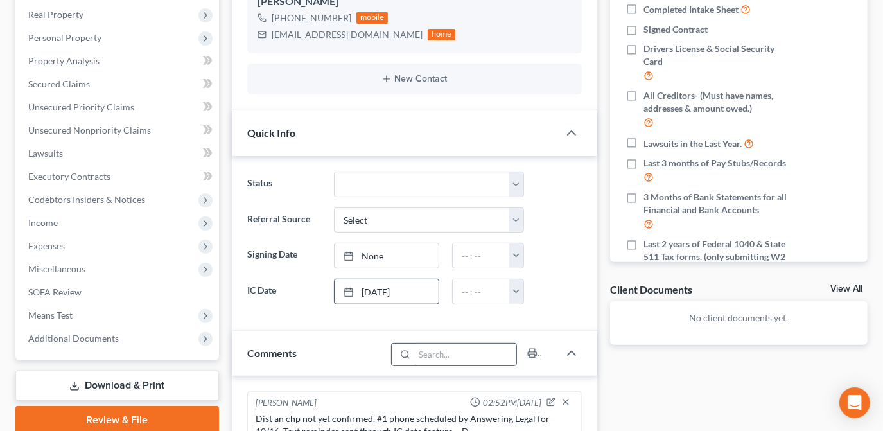
scroll to position [292, 0]
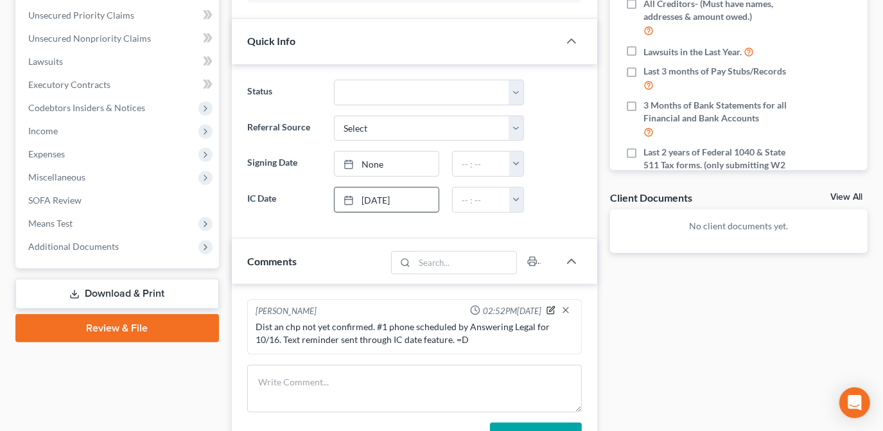
click at [553, 306] on icon "button" at bounding box center [552, 308] width 5 height 5
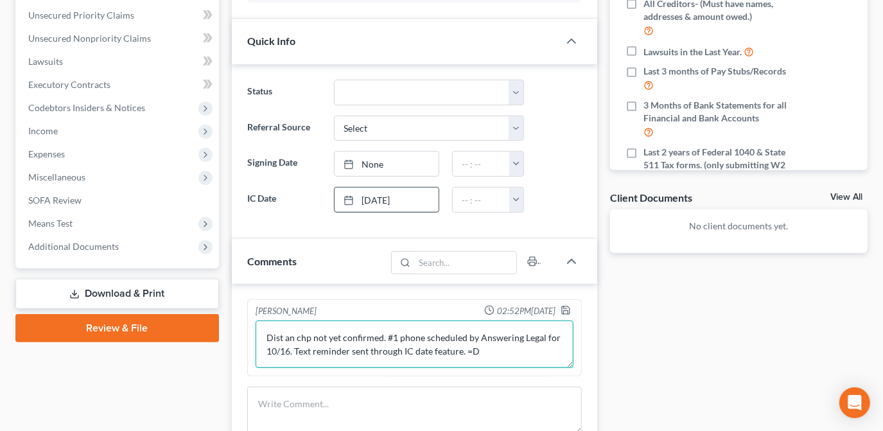
drag, startPoint x: 481, startPoint y: 345, endPoint x: 296, endPoint y: 350, distance: 185.1
click at [296, 350] on textarea "Dist an chp not yet confirmed. #1 phone scheduled by Answering Legal for 10/16.…" at bounding box center [415, 345] width 318 height 48
type textarea "Dist an chp not yet confirmed. #1 phone scheduled by Answering Legal for 10/16."
click at [565, 306] on icon "button" at bounding box center [566, 310] width 10 height 10
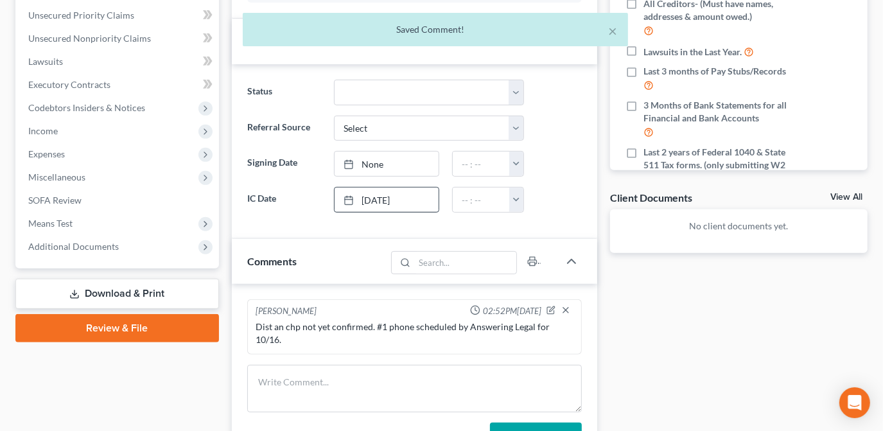
scroll to position [0, 0]
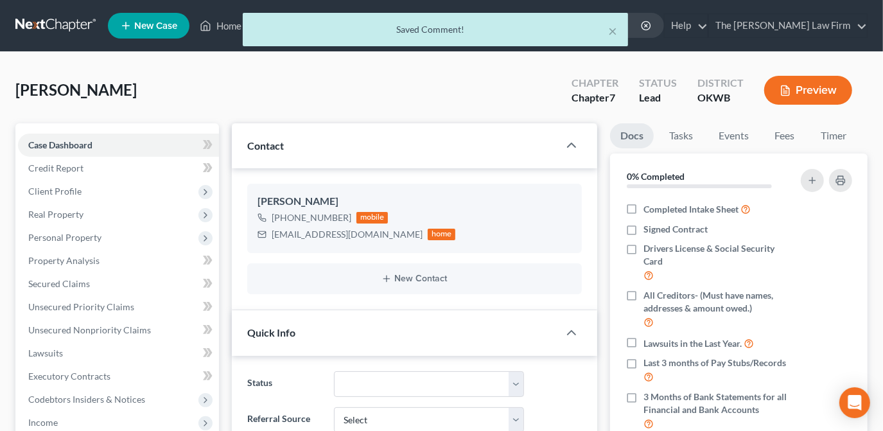
click at [219, 28] on div "× Saved Comment!" at bounding box center [435, 33] width 883 height 40
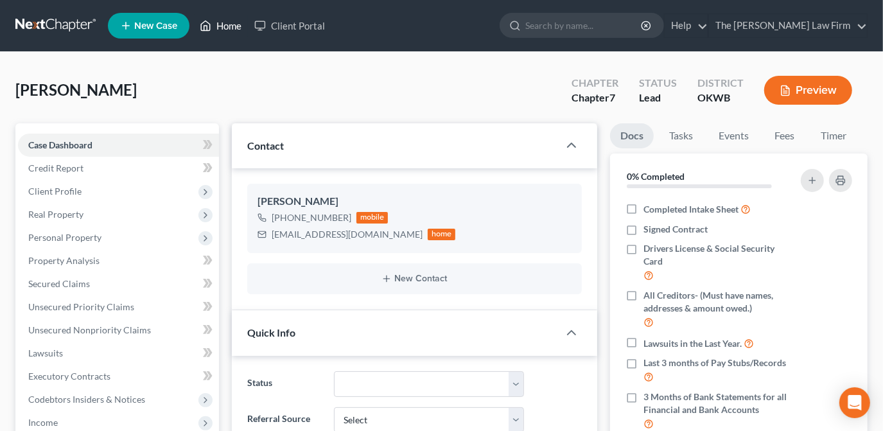
click at [227, 24] on link "Home" at bounding box center [220, 25] width 55 height 23
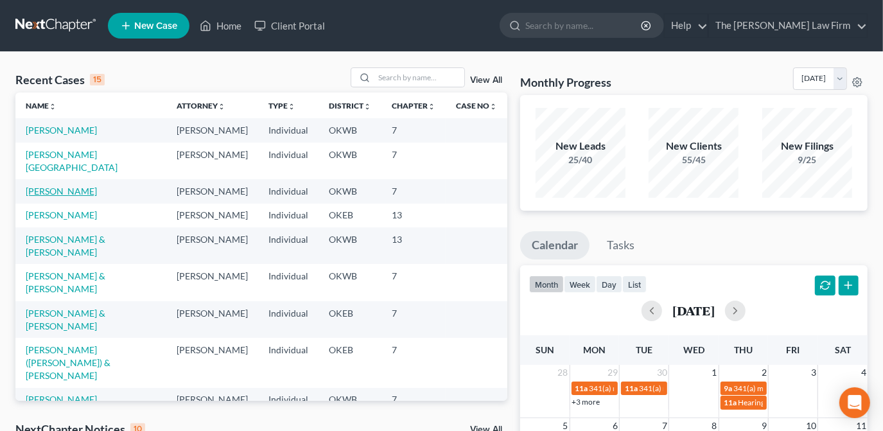
click at [72, 186] on link "[PERSON_NAME]" at bounding box center [61, 191] width 71 height 11
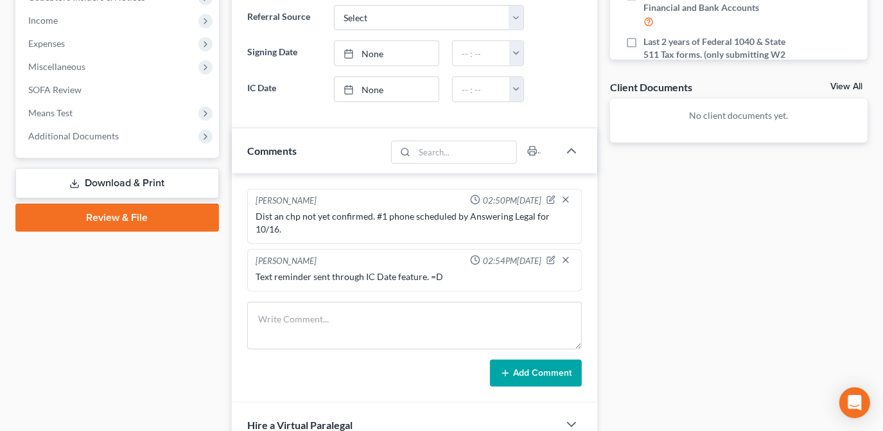
scroll to position [409, 0]
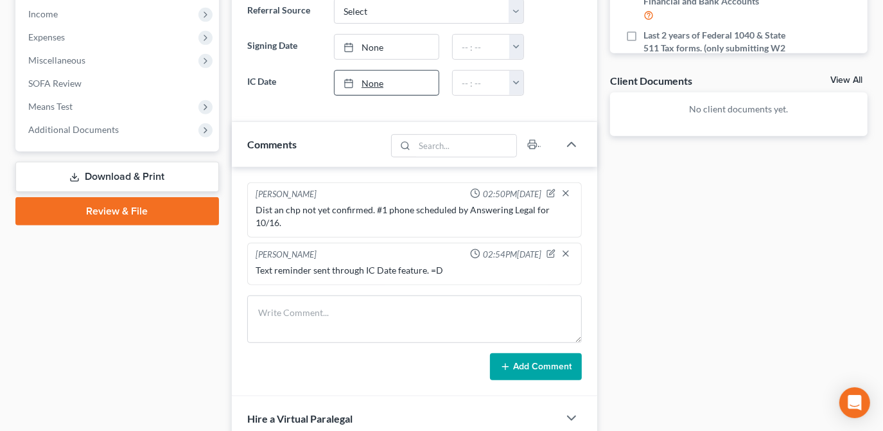
click at [385, 85] on link "None" at bounding box center [387, 83] width 104 height 24
type input "[DATE]"
click at [435, 225] on ng-include "[PERSON_NAME] 02:50PM[DATE] Dist an chp not yet confirmed. #1 phone scheduled b…" at bounding box center [414, 233] width 335 height 103
drag, startPoint x: 681, startPoint y: 223, endPoint x: 671, endPoint y: 230, distance: 12.5
click at [678, 223] on div "Docs Tasks Events Fees Timer 0% Completed Nothing here yet! Completed Intake Sh…" at bounding box center [739, 123] width 270 height 817
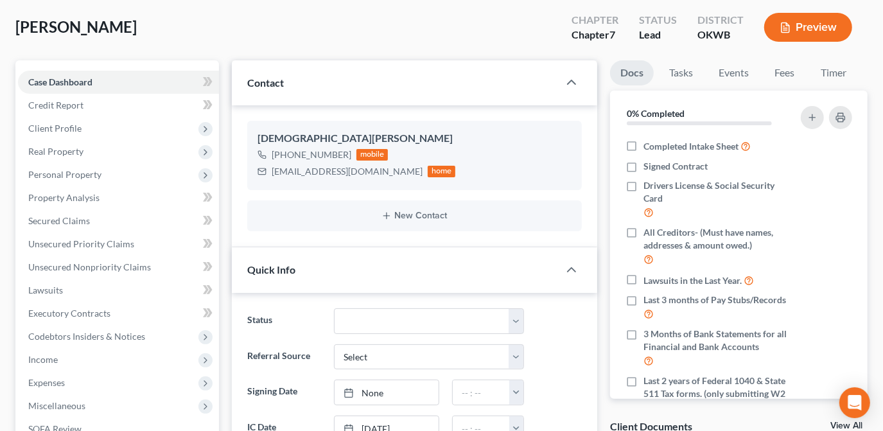
scroll to position [0, 0]
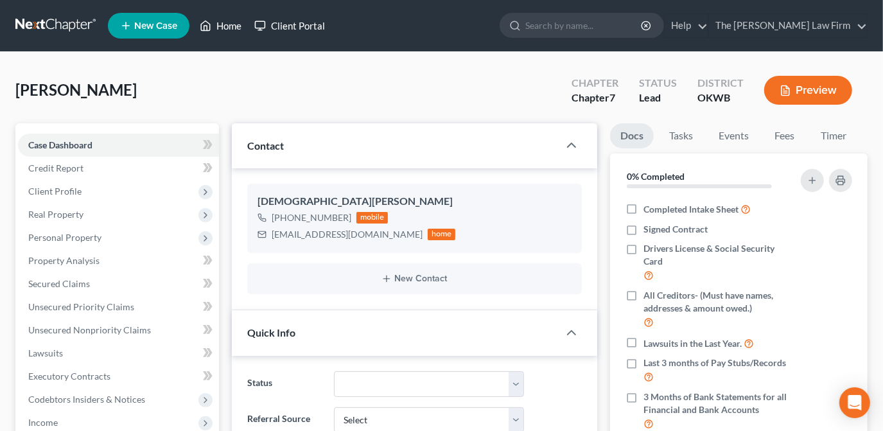
click at [234, 24] on link "Home" at bounding box center [220, 25] width 55 height 23
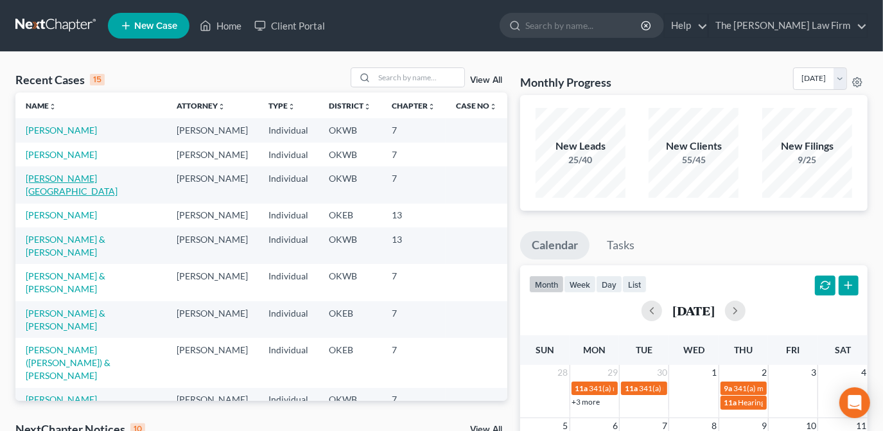
click at [61, 178] on link "[PERSON_NAME][GEOGRAPHIC_DATA]" at bounding box center [72, 185] width 92 height 24
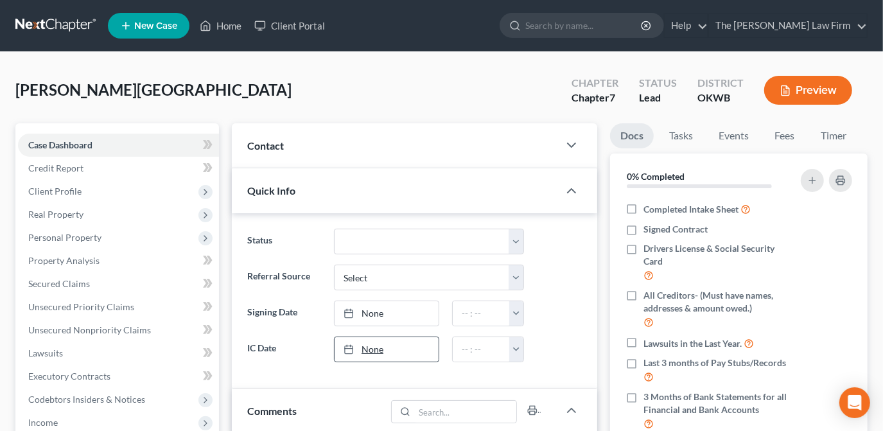
click at [387, 342] on link "None" at bounding box center [387, 349] width 104 height 24
type input "[DATE]"
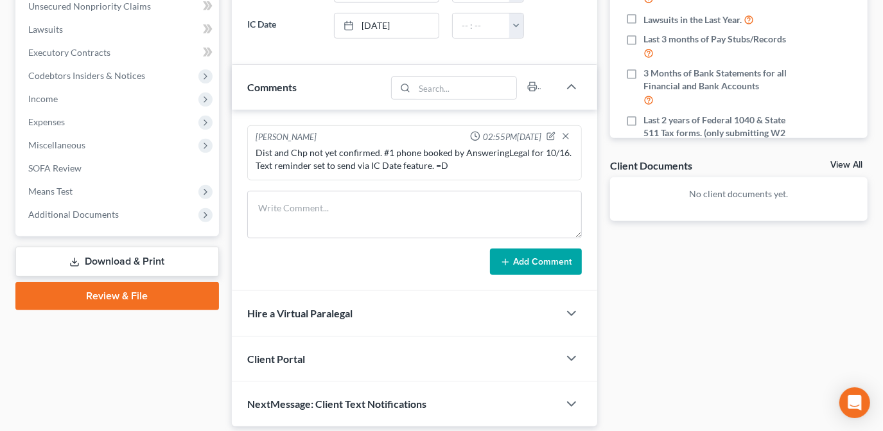
scroll to position [350, 0]
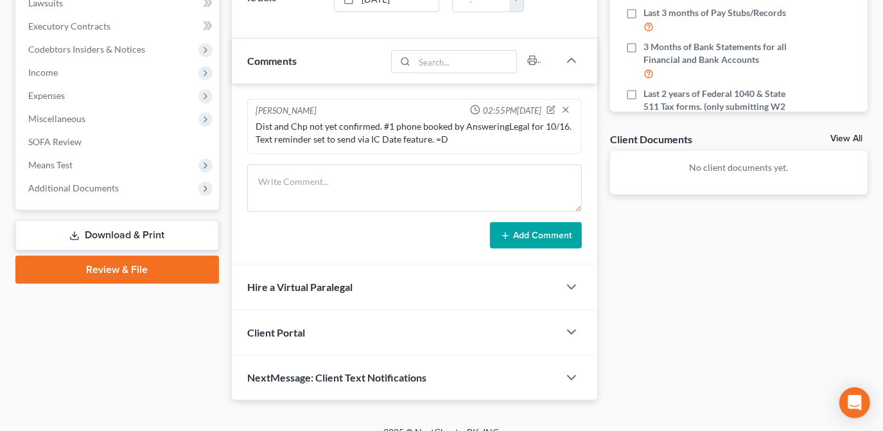
click at [543, 107] on div "[PERSON_NAME] 02:55PM[DATE]" at bounding box center [414, 111] width 323 height 13
click at [549, 105] on icon "button" at bounding box center [551, 109] width 9 height 9
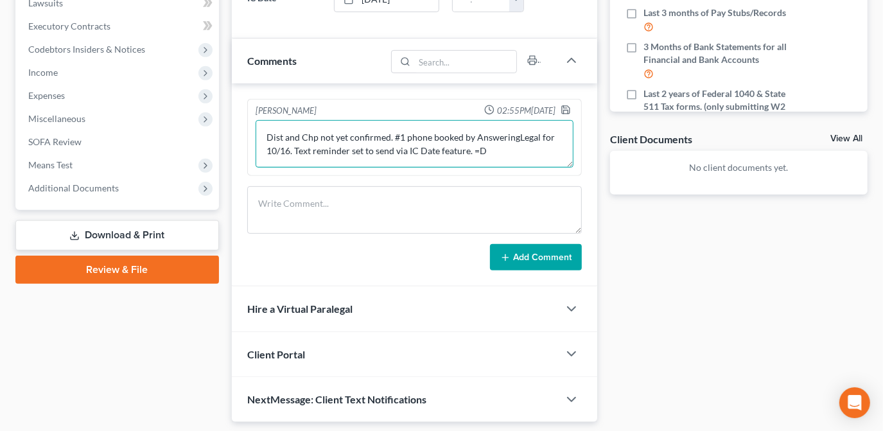
drag, startPoint x: 488, startPoint y: 147, endPoint x: 342, endPoint y: 153, distance: 145.9
click at [296, 143] on textarea "Dist and Chp not yet confirmed. #1 phone booked by AnsweringLegal for 10/16. Te…" at bounding box center [415, 144] width 318 height 48
type textarea "Dist and Chp not yet confirmed. #1 phone booked by AnsweringLegal for 10/16."
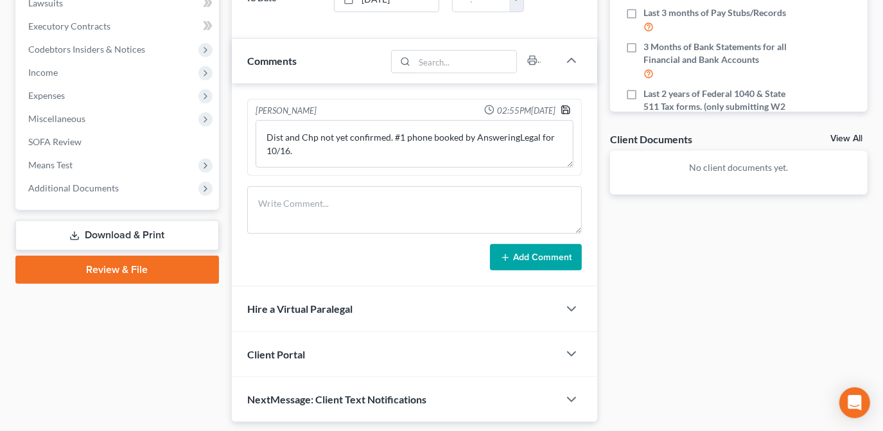
drag, startPoint x: 565, startPoint y: 105, endPoint x: 592, endPoint y: 202, distance: 100.2
click at [563, 105] on icon "button" at bounding box center [566, 110] width 10 height 10
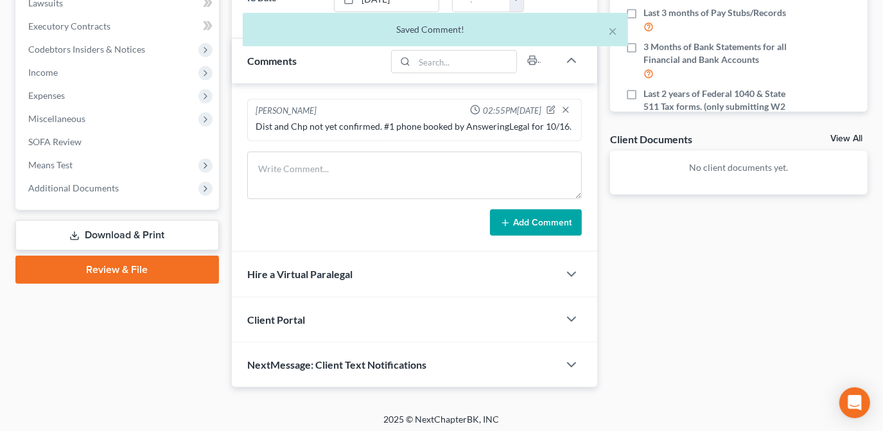
drag, startPoint x: 656, startPoint y: 283, endPoint x: 325, endPoint y: 150, distance: 356.8
click at [656, 284] on div "Docs Tasks Events Fees Timer 0% Completed Nothing here yet! Completed Intake Sh…" at bounding box center [739, 80] width 270 height 615
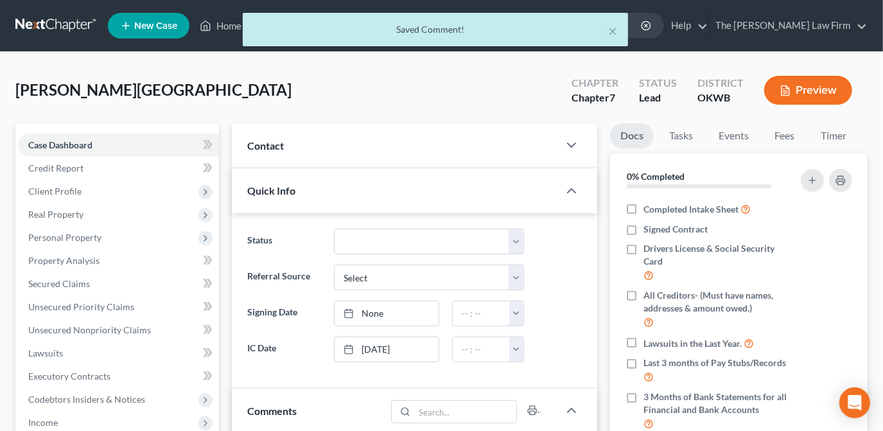
click at [234, 76] on div "[PERSON_NAME] Upgraded Chapter Chapter 7 Status Lead District OKWB Preview" at bounding box center [441, 95] width 852 height 56
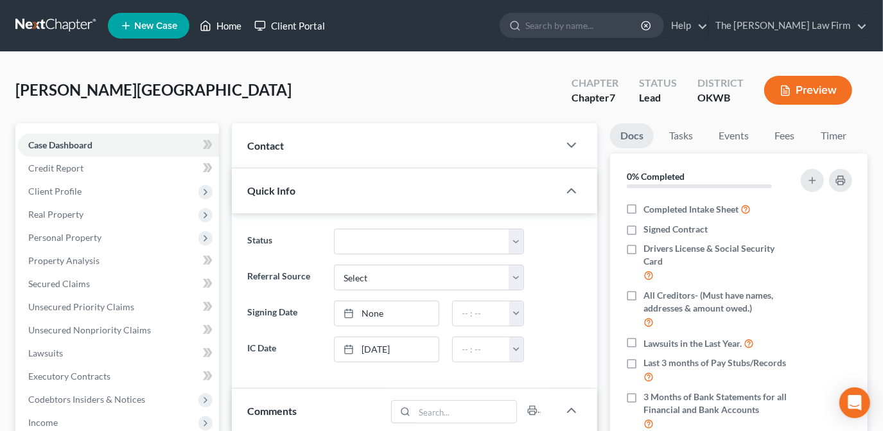
drag, startPoint x: 228, startPoint y: 23, endPoint x: 292, endPoint y: 33, distance: 64.4
click at [228, 23] on link "Home" at bounding box center [220, 25] width 55 height 23
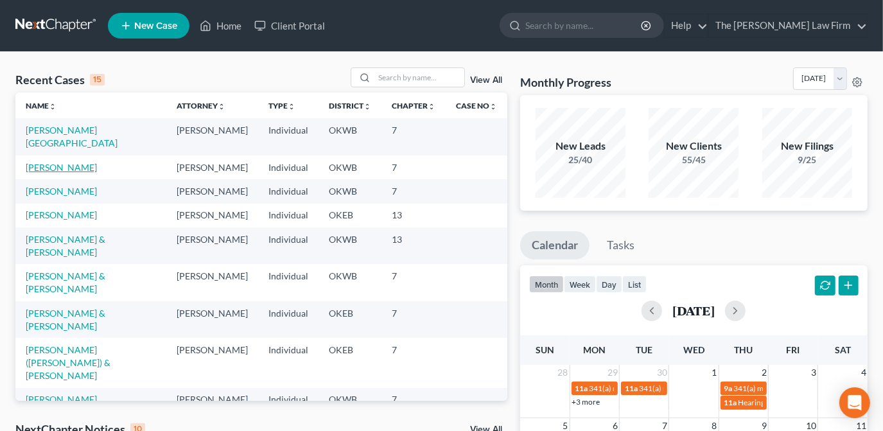
click at [91, 162] on link "[PERSON_NAME]" at bounding box center [61, 167] width 71 height 11
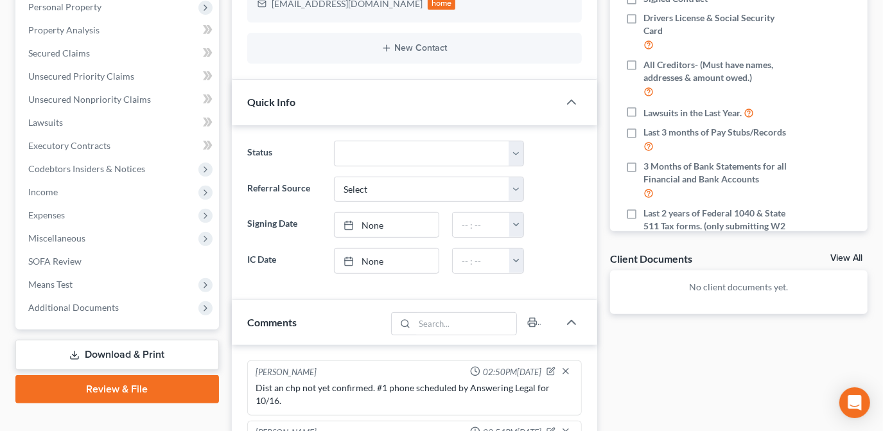
scroll to position [233, 0]
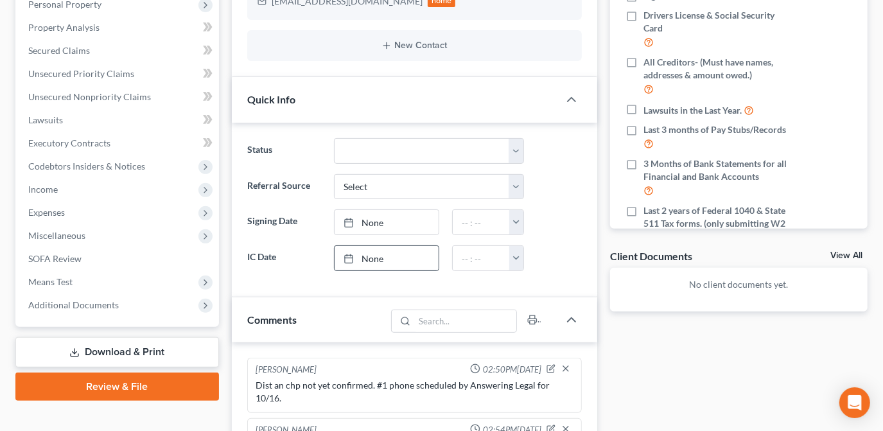
click at [387, 263] on link "None" at bounding box center [387, 258] width 104 height 24
type input "[DATE]"
click at [573, 277] on div "Status Discharged Dismissed Filed Info Sent In Progress Lead Lost Lead Ready to…" at bounding box center [414, 210] width 365 height 175
click at [572, 95] on icon "button" at bounding box center [571, 99] width 15 height 15
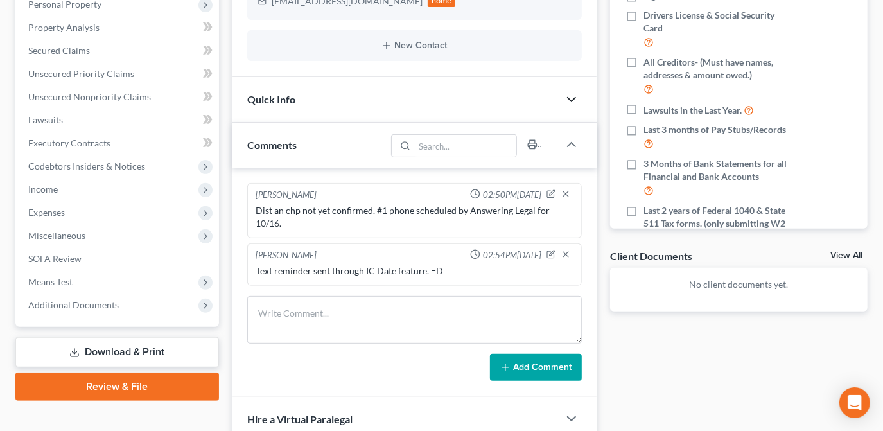
click at [576, 100] on icon "button" at bounding box center [571, 99] width 15 height 15
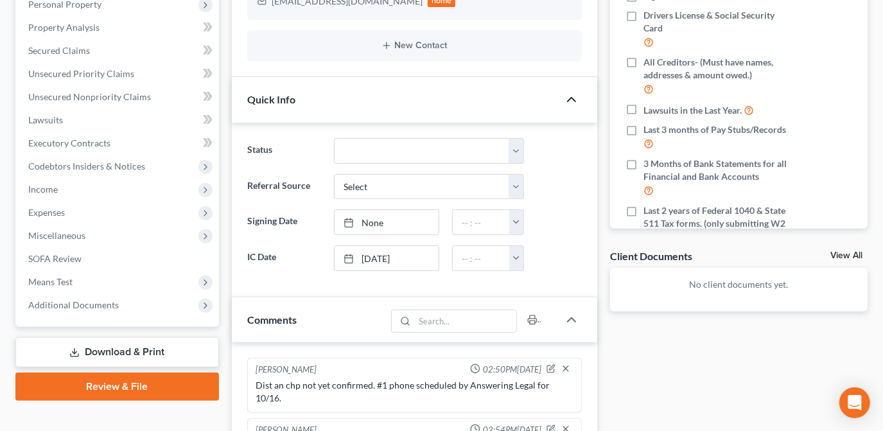
click at [571, 98] on polyline "button" at bounding box center [572, 100] width 8 height 4
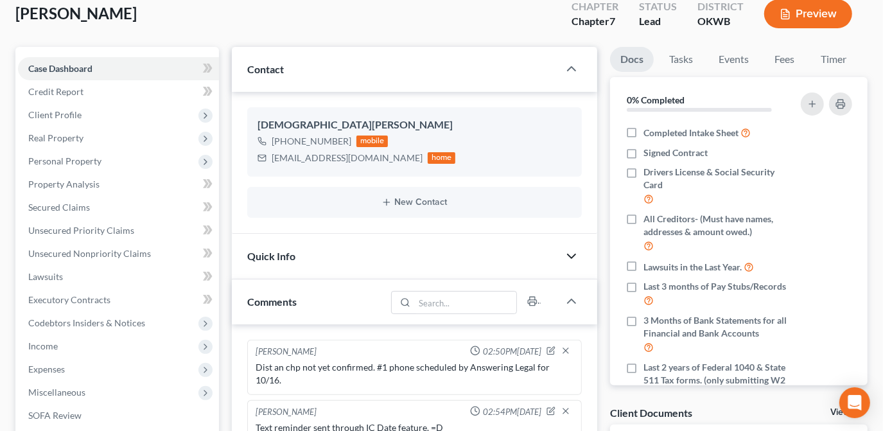
scroll to position [0, 0]
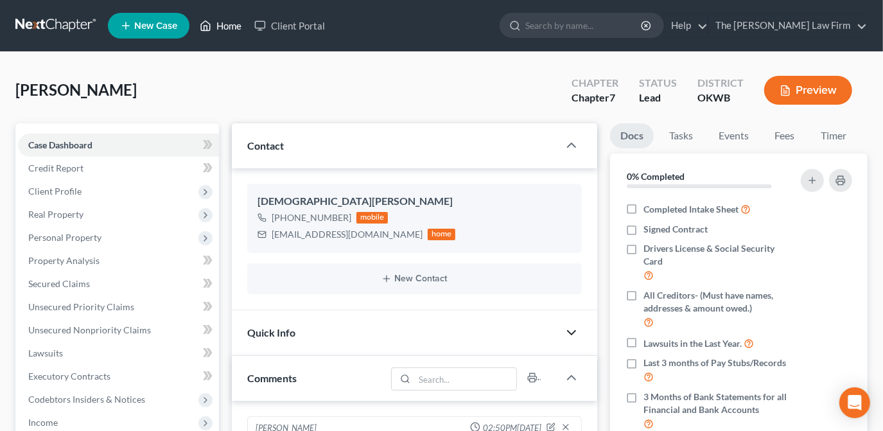
click at [223, 19] on link "Home" at bounding box center [220, 25] width 55 height 23
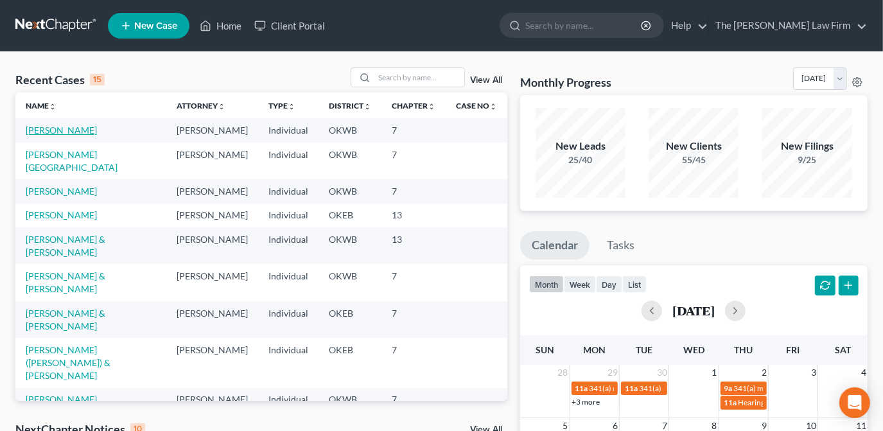
click at [62, 131] on link "[PERSON_NAME]" at bounding box center [61, 130] width 71 height 11
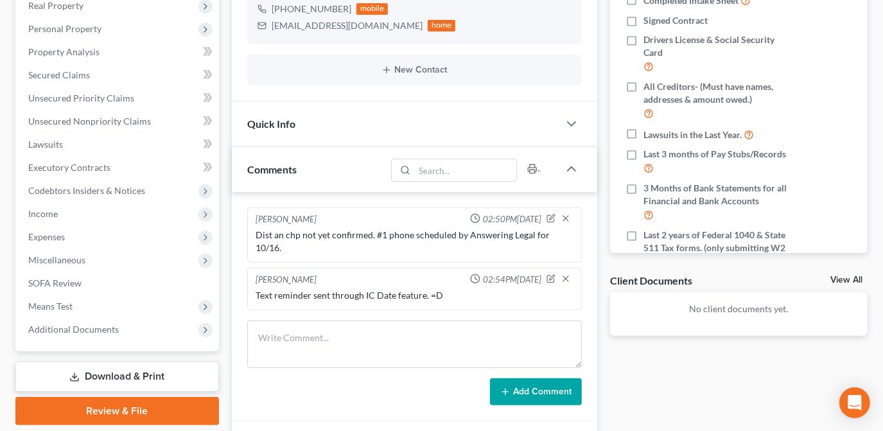
scroll to position [191, 0]
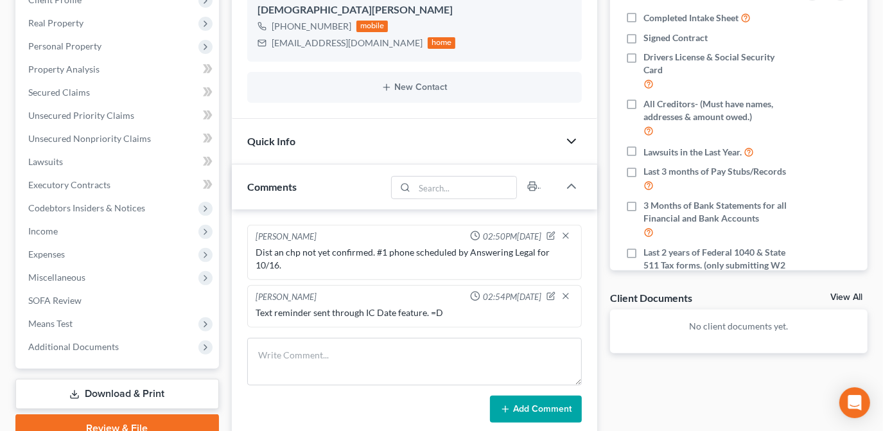
click at [574, 143] on icon "button" at bounding box center [571, 141] width 15 height 15
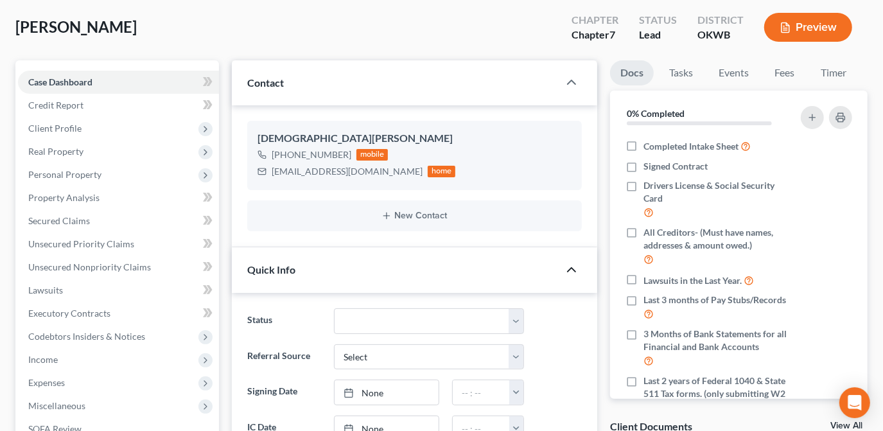
scroll to position [0, 0]
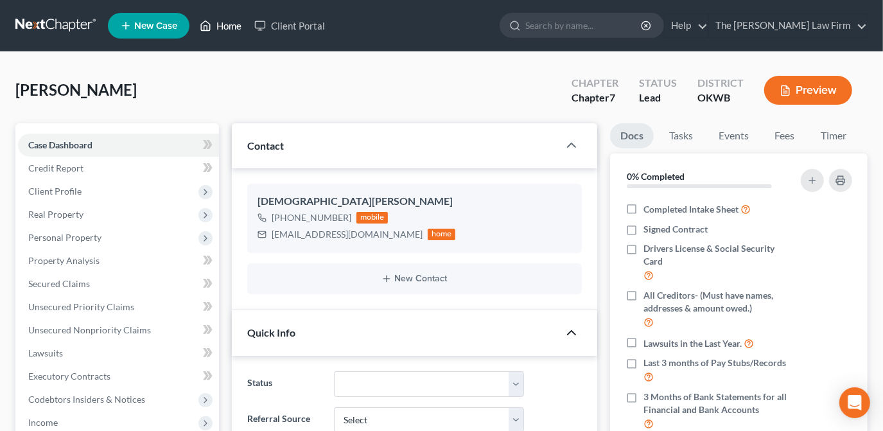
drag, startPoint x: 234, startPoint y: 24, endPoint x: 396, endPoint y: 166, distance: 214.8
click at [234, 24] on link "Home" at bounding box center [220, 25] width 55 height 23
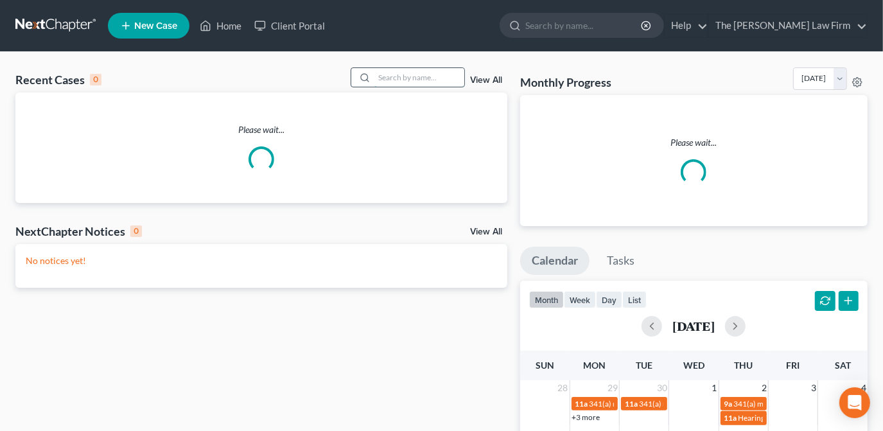
click at [412, 78] on input "search" at bounding box center [419, 77] width 90 height 19
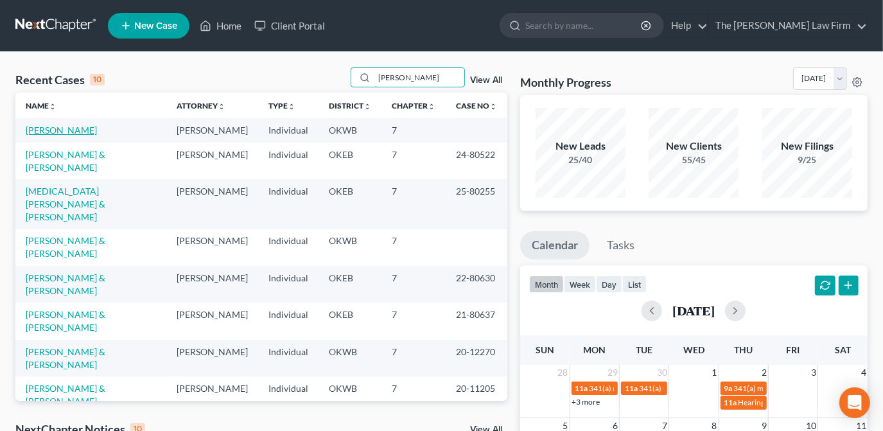
type input "[PERSON_NAME]"
click at [62, 134] on link "[PERSON_NAME]" at bounding box center [61, 130] width 71 height 11
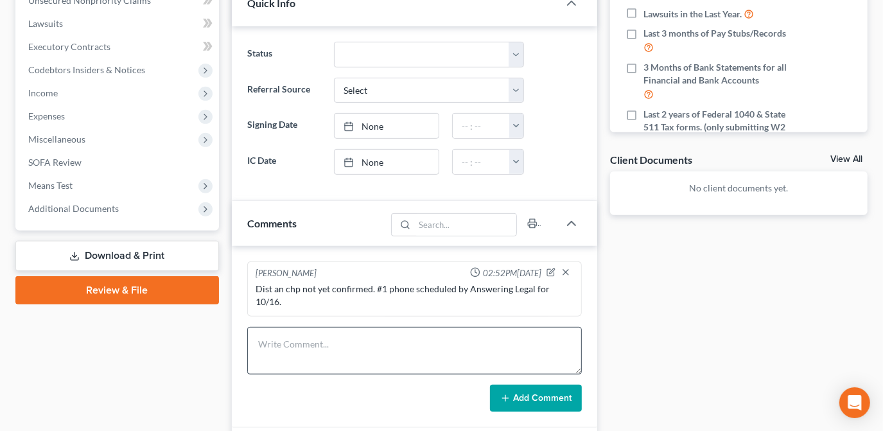
scroll to position [350, 0]
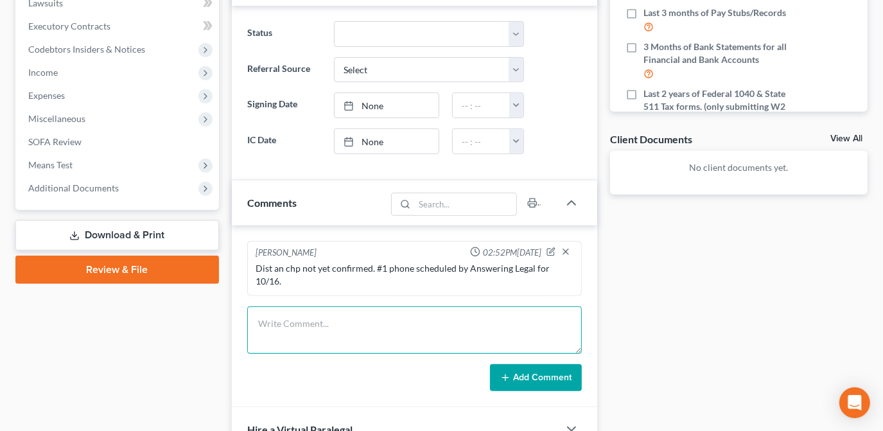
click at [346, 314] on textarea at bounding box center [414, 330] width 335 height 48
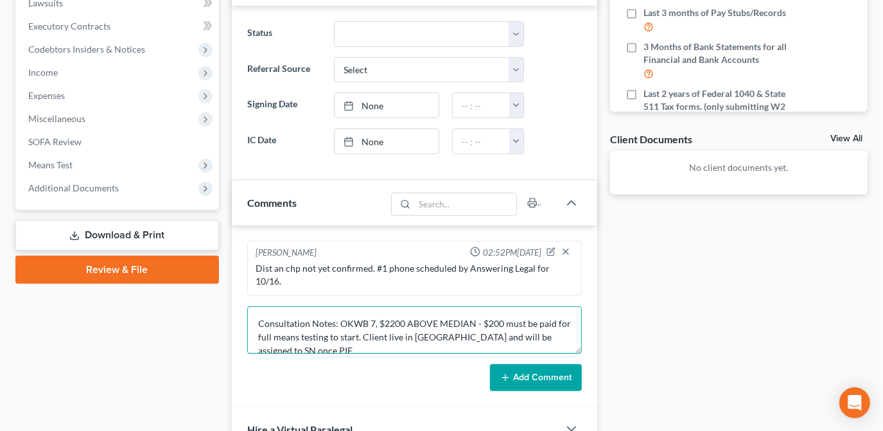
scroll to position [2, 0]
click at [530, 312] on textarea "Consultation Notes: OKWB 7, $2200 ABOVE MEDIAN - $200 must be paid for full mea…" at bounding box center [414, 330] width 335 height 48
click at [518, 337] on textarea "Consultation Notes: OKWB 7, $2200 ABOVE MEDIAN - $200 must be paid for full mea…" at bounding box center [414, 330] width 335 height 48
click at [478, 330] on textarea "Consultation Notes: OKWB 7, $2200 ABOVE MEDIAN - $200 must be paid for full mea…" at bounding box center [414, 330] width 335 height 48
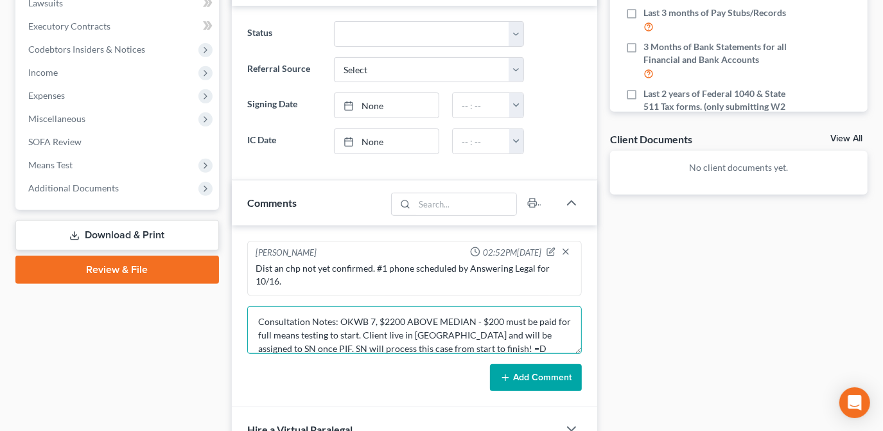
click at [484, 330] on textarea "Consultation Notes: OKWB 7, $2200 ABOVE MEDIAN - $200 must be paid for full mea…" at bounding box center [414, 330] width 335 height 48
click at [396, 320] on textarea "Consultation Notes: OKWB 7, $2200 ABOVE MEDIAN - $200 must be paid for full mea…" at bounding box center [414, 330] width 335 height 48
click at [515, 332] on textarea "Consultation Notes: OKWB 7, $2200 ABOVE MEDIAN - $200 must be paid for full mea…" at bounding box center [414, 330] width 335 height 48
click at [455, 319] on textarea "Consultation Notes: OKWB 7, $2200 ABOVE MEDIAN - $200 must be paid for full mea…" at bounding box center [414, 330] width 335 height 48
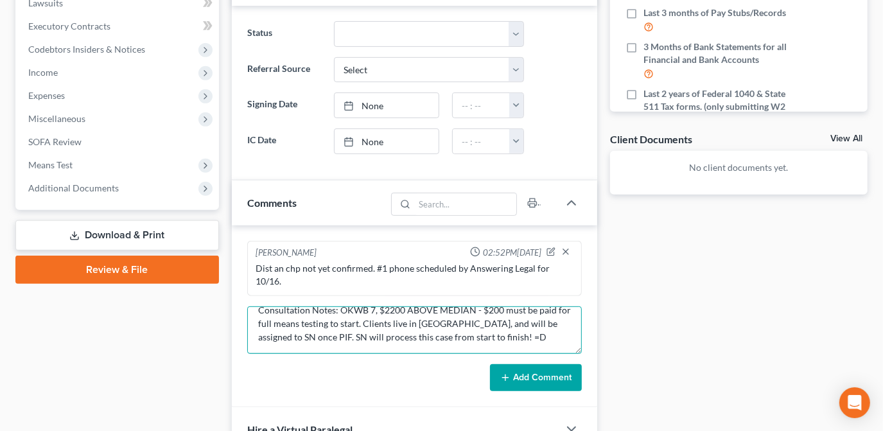
drag, startPoint x: 495, startPoint y: 331, endPoint x: 294, endPoint y: 329, distance: 200.4
click at [294, 329] on textarea "Consultation Notes: OKWB 7, $2200 ABOVE MEDIAN - $200 must be paid for full mea…" at bounding box center [414, 330] width 335 height 48
type textarea "Consultation Notes: OKWB 7, $2200 ABOVE MEDIAN - $200 must be paid for full mea…"
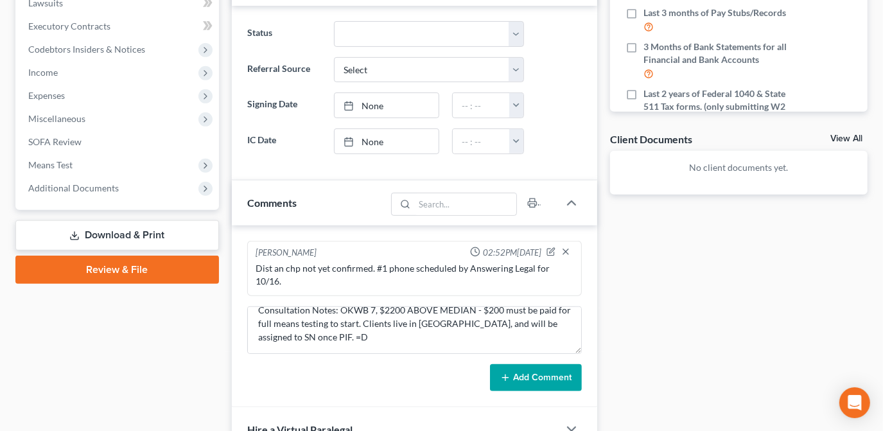
click at [550, 364] on button "Add Comment" at bounding box center [536, 377] width 92 height 27
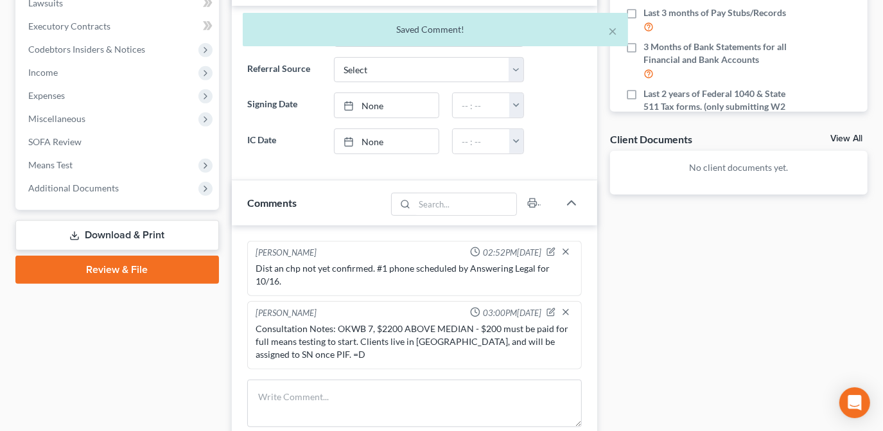
scroll to position [0, 0]
type input "[DATE]"
drag, startPoint x: 372, startPoint y: 134, endPoint x: 418, endPoint y: 159, distance: 52.0
click at [372, 134] on link "None" at bounding box center [387, 141] width 104 height 24
click at [515, 145] on button "button" at bounding box center [516, 141] width 14 height 24
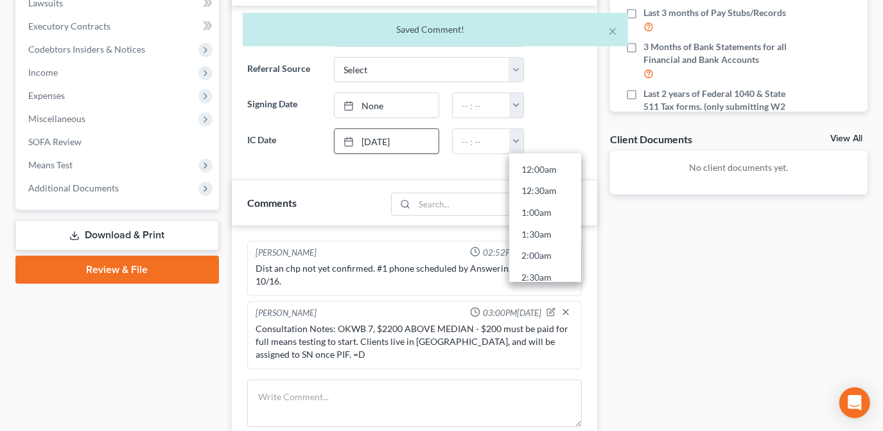
click at [545, 167] on link "12:00am" at bounding box center [545, 170] width 72 height 22
type input "12:00am"
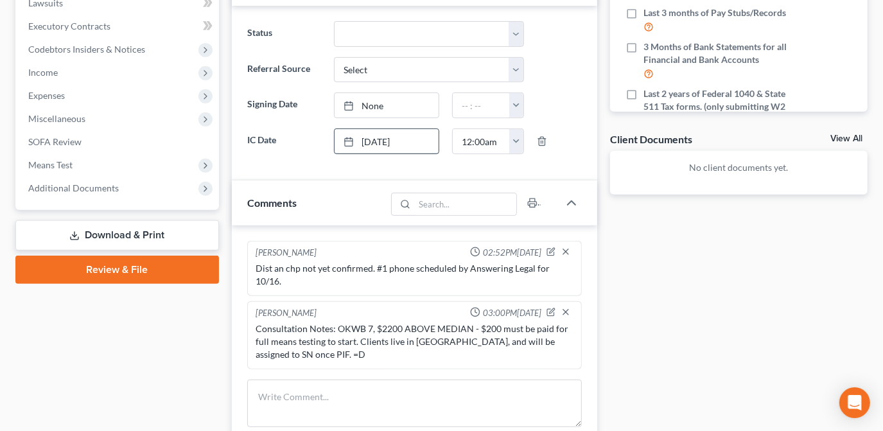
click at [558, 141] on div at bounding box center [560, 141] width 58 height 26
click at [632, 299] on div "Docs Tasks Events Fees Timer 0% Completed Nothing here yet! Completed Intake Sh…" at bounding box center [739, 194] width 270 height 843
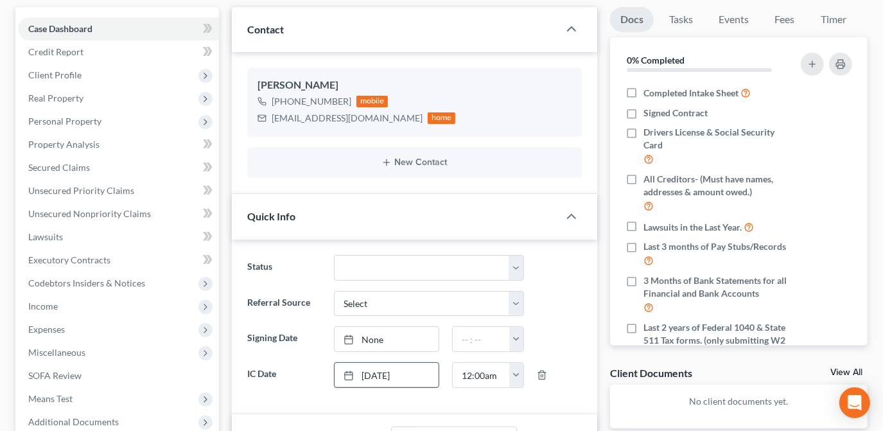
scroll to position [58, 0]
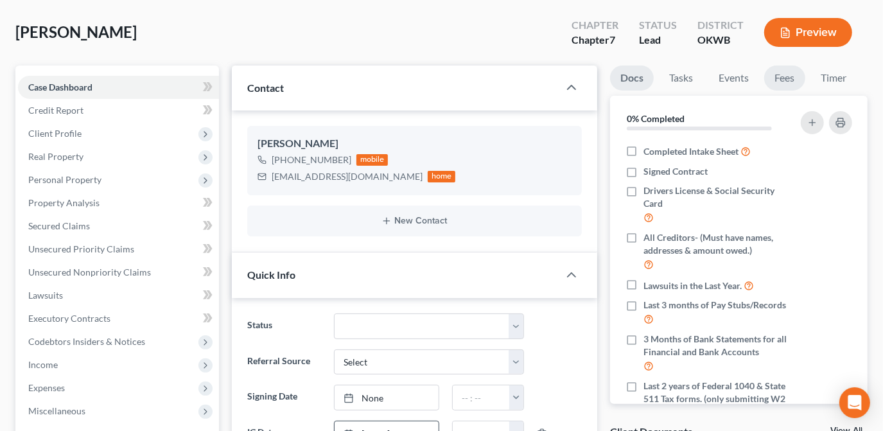
click at [798, 83] on link "Fees" at bounding box center [784, 78] width 41 height 25
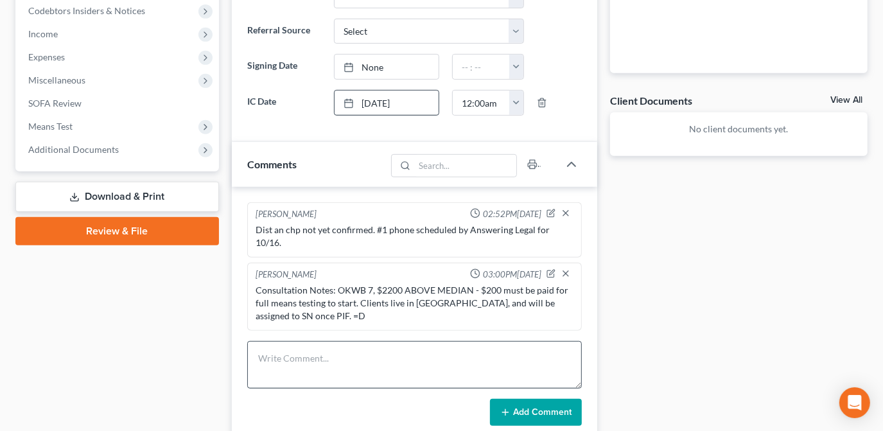
scroll to position [409, 0]
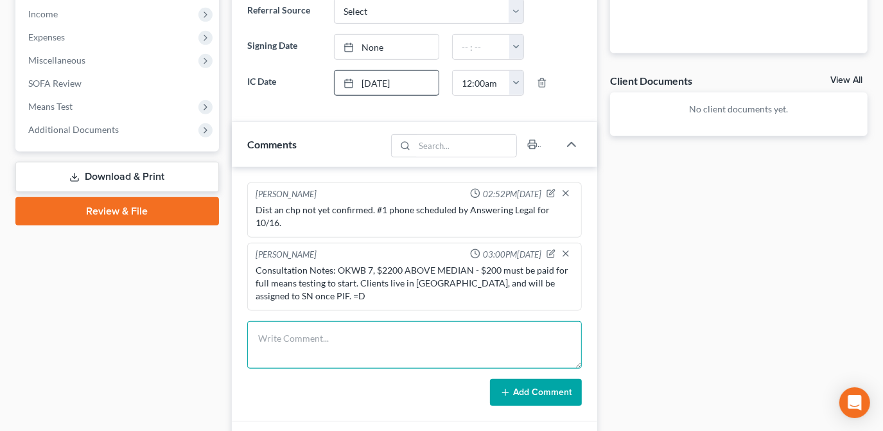
click at [392, 331] on textarea at bounding box center [414, 345] width 335 height 48
type textarea "Fee info from PC added."
click at [523, 379] on button "Add Comment" at bounding box center [536, 392] width 92 height 27
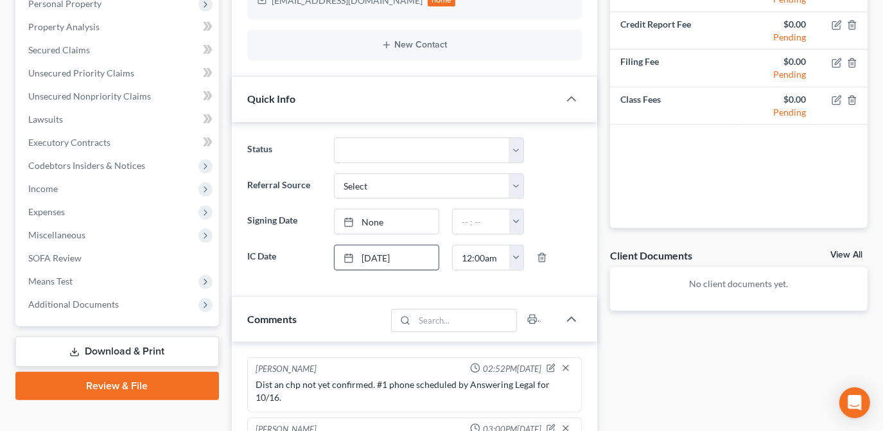
scroll to position [116, 0]
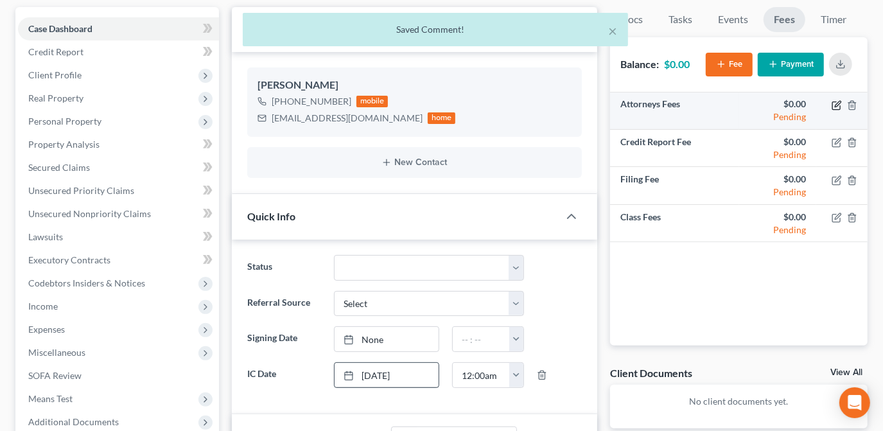
click at [838, 101] on icon "button" at bounding box center [838, 104] width 6 height 6
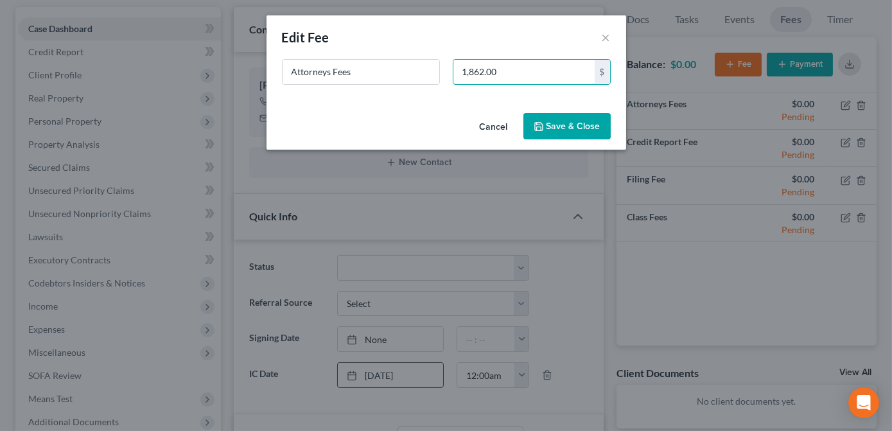
type input "1,862.00"
click at [544, 124] on icon "button" at bounding box center [539, 126] width 10 height 10
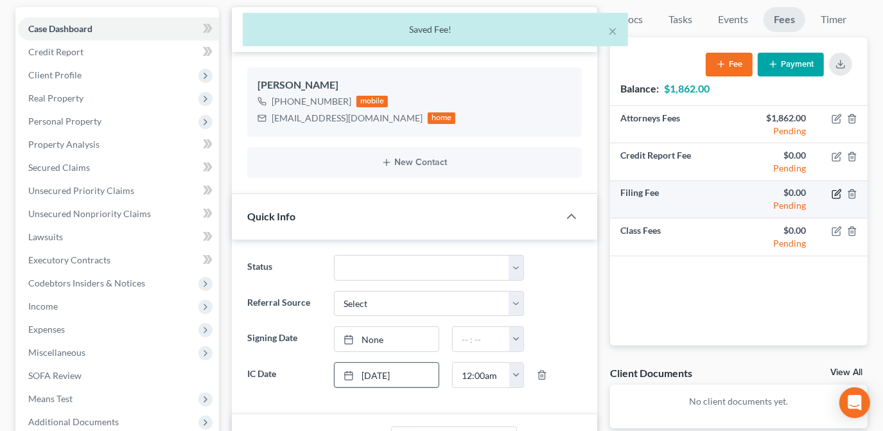
click at [835, 193] on icon "button" at bounding box center [837, 194] width 10 height 10
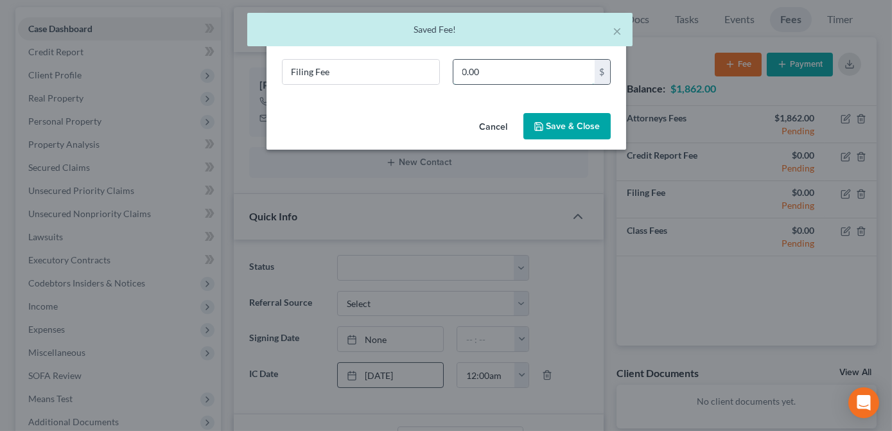
click at [498, 71] on input "0.00" at bounding box center [523, 72] width 141 height 24
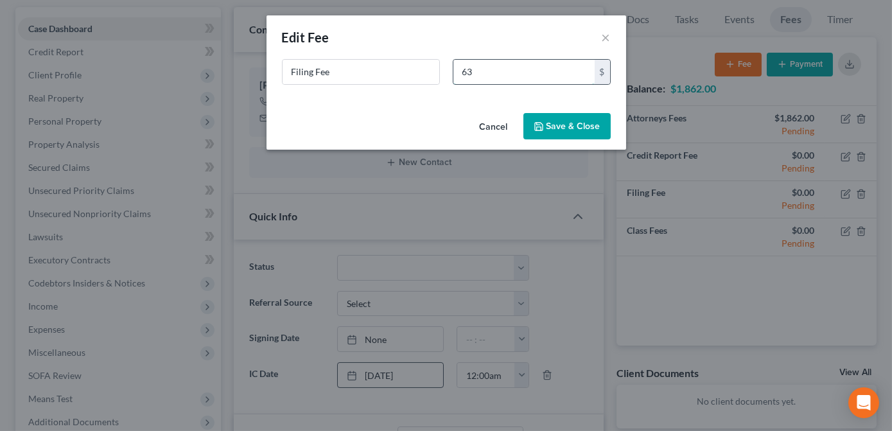
type input "6"
type input "338.00"
click at [540, 123] on icon "button" at bounding box center [539, 127] width 8 height 8
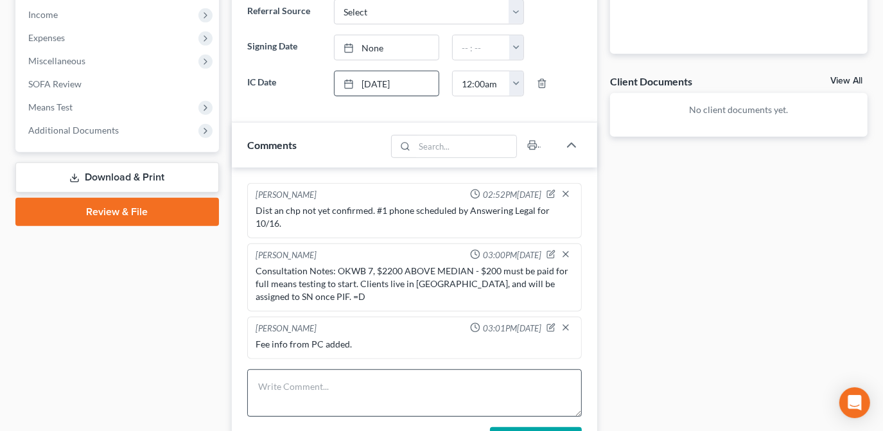
scroll to position [409, 0]
